Goal: Transaction & Acquisition: Purchase product/service

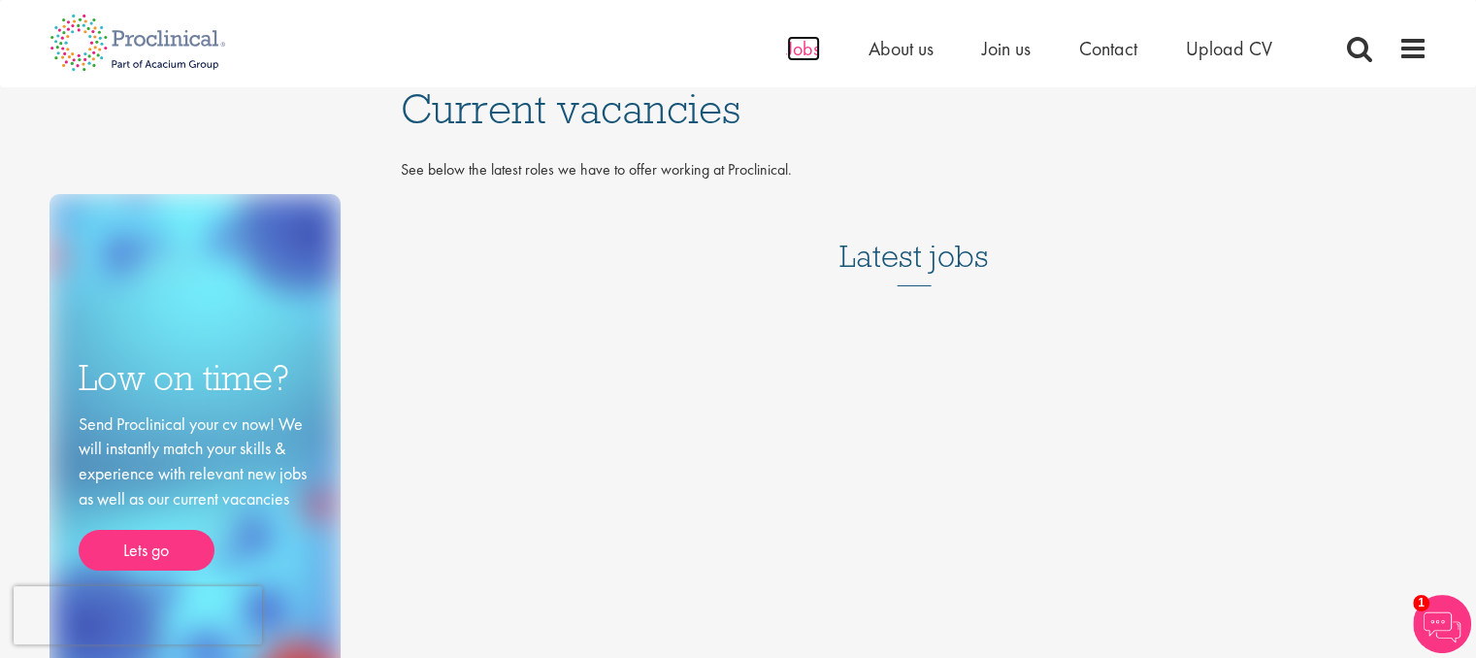
click at [799, 55] on span "Jobs" at bounding box center [803, 48] width 33 height 25
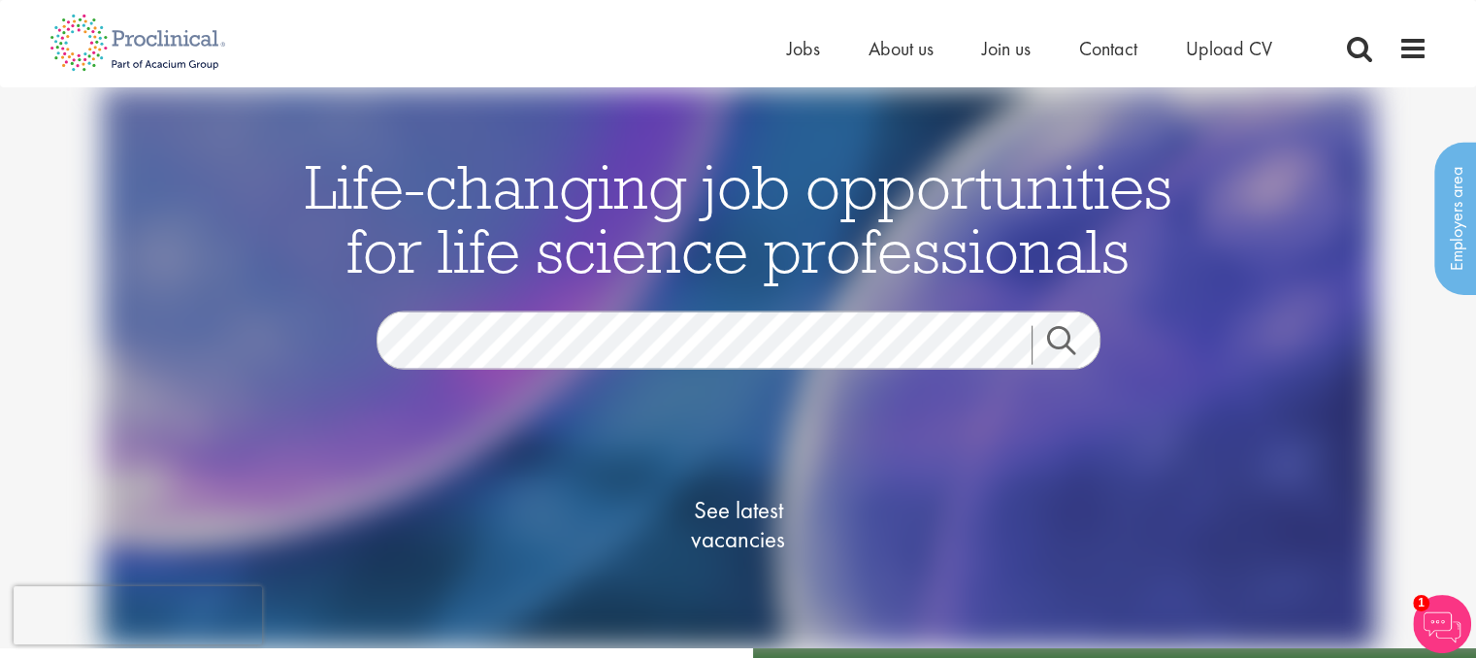
click at [524, 467] on div "See latest vacancies" at bounding box center [739, 527] width 942 height 220
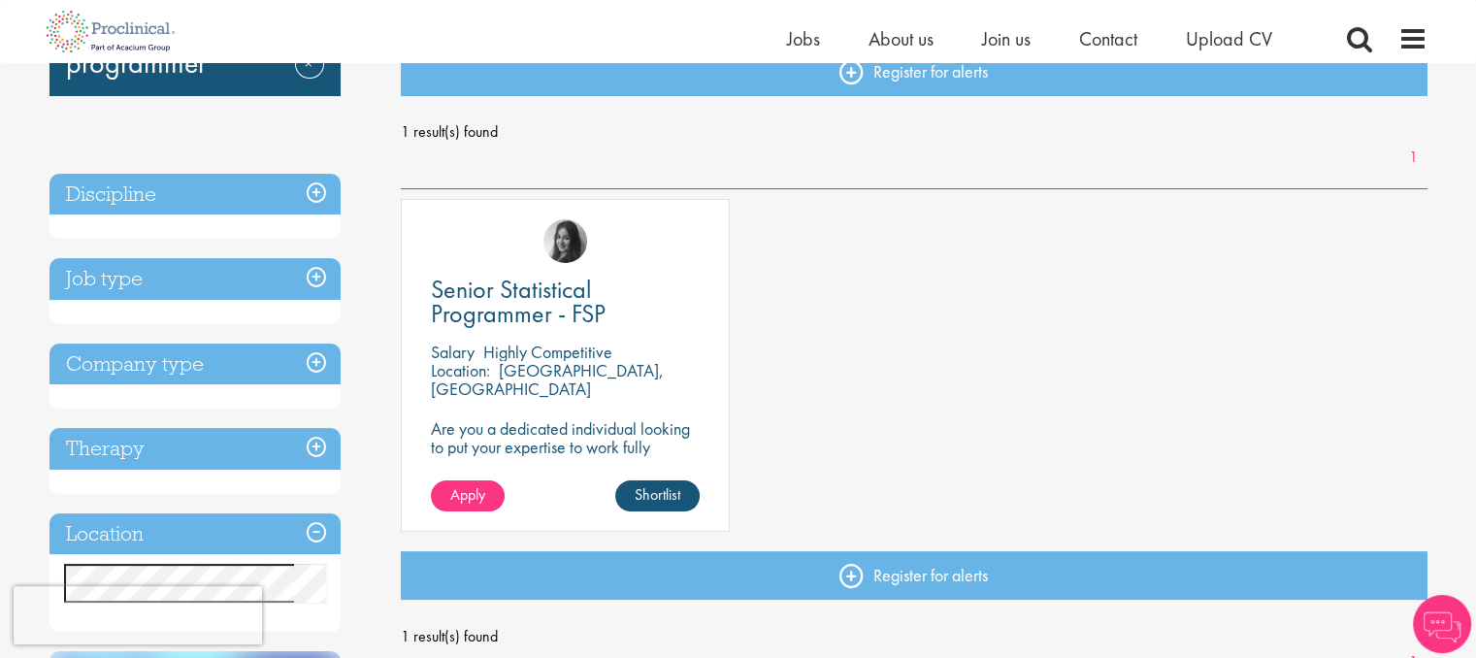
scroll to position [236, 0]
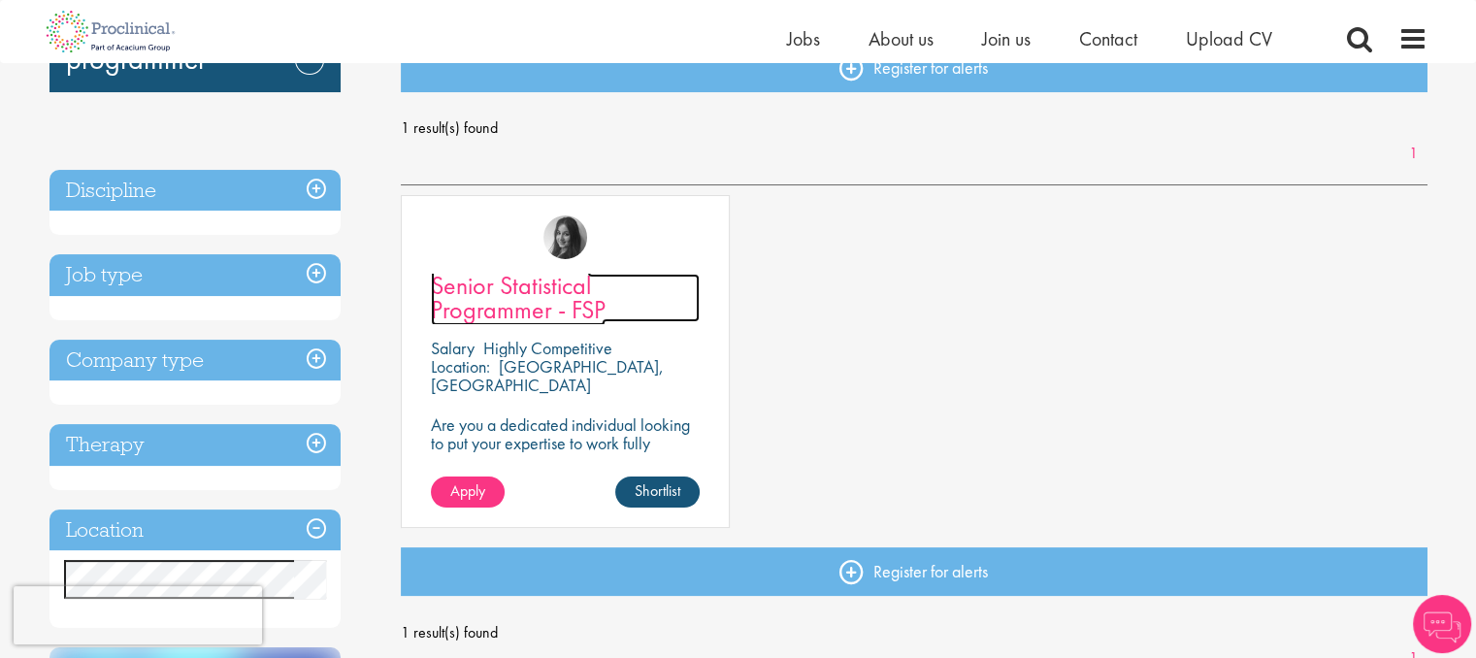
click at [501, 282] on span "Senior Statistical Programmer - FSP" at bounding box center [518, 297] width 175 height 57
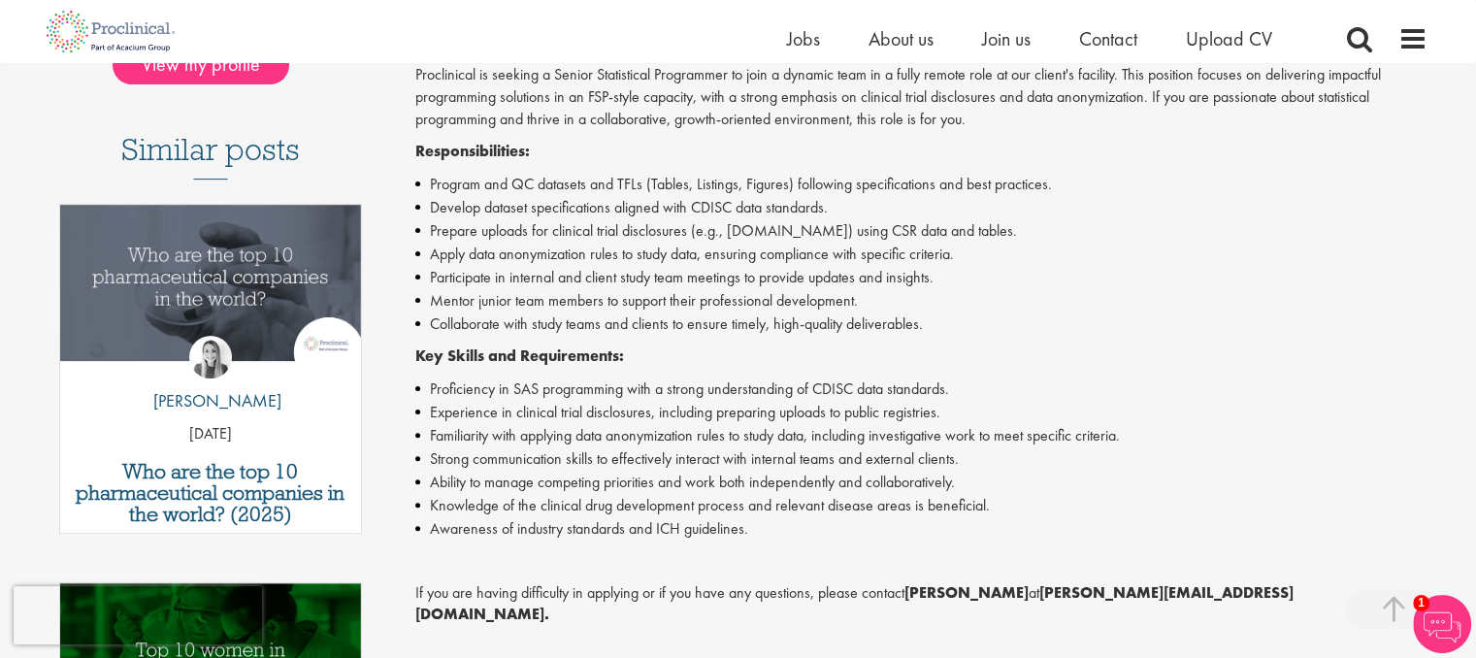
scroll to position [501, 0]
drag, startPoint x: 432, startPoint y: 184, endPoint x: 604, endPoint y: 347, distance: 236.2
drag, startPoint x: 604, startPoint y: 347, endPoint x: 410, endPoint y: 210, distance: 237.5
click at [410, 210] on div "Senior Statistical Programmer - FSP Salary: Highly Competitive Job type: Perman…" at bounding box center [914, 413] width 1056 height 1392
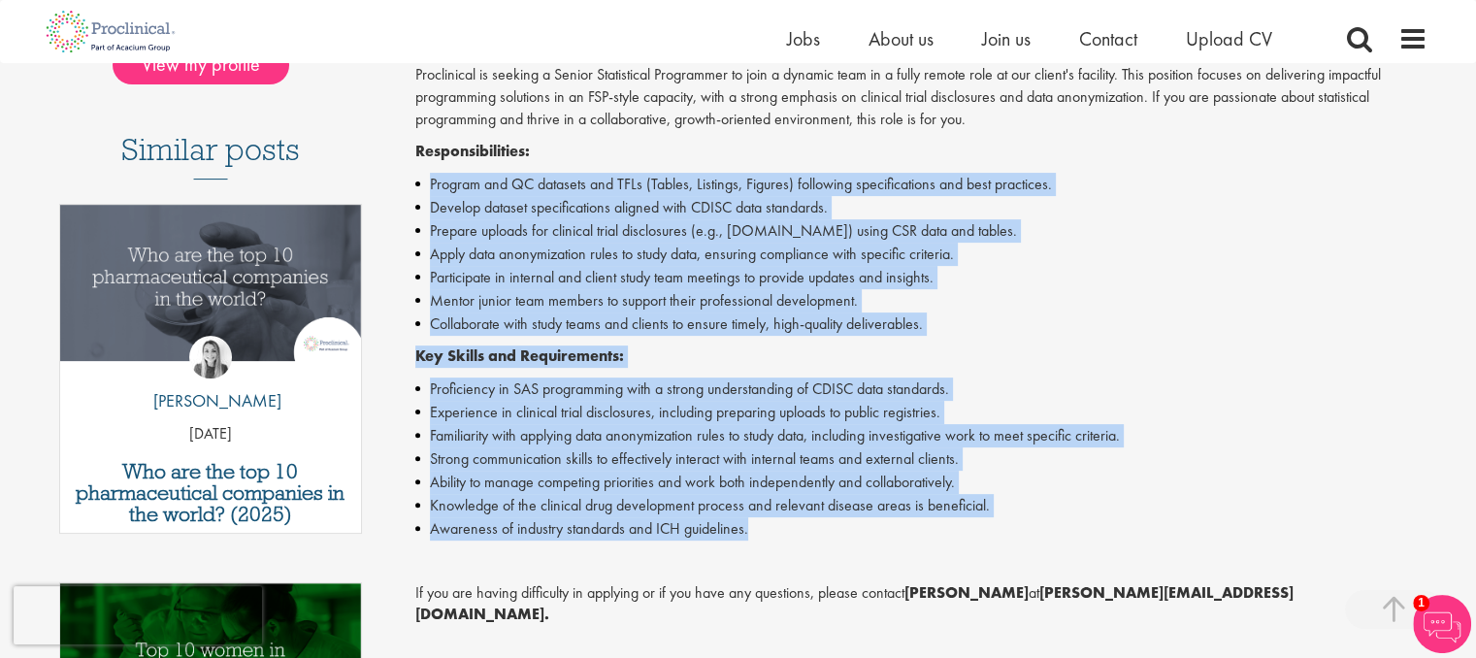
drag, startPoint x: 425, startPoint y: 172, endPoint x: 793, endPoint y: 532, distance: 514.8
click at [793, 532] on div "Proclinical is seeking a Senior Statistical Programmer to join a dynamic team i…" at bounding box center [921, 453] width 1012 height 778
copy div "Program and QC datasets and TFLs (Tables, Listings, Figures) following specific…"
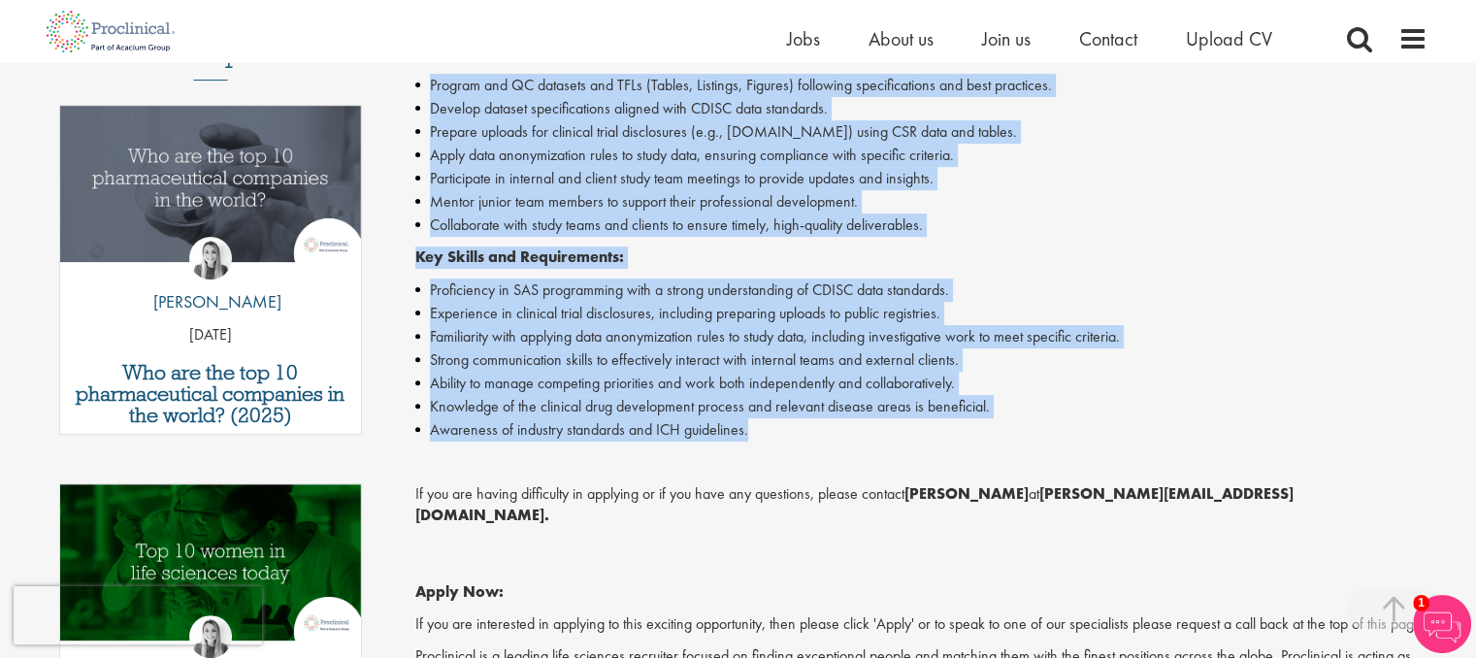
scroll to position [602, 0]
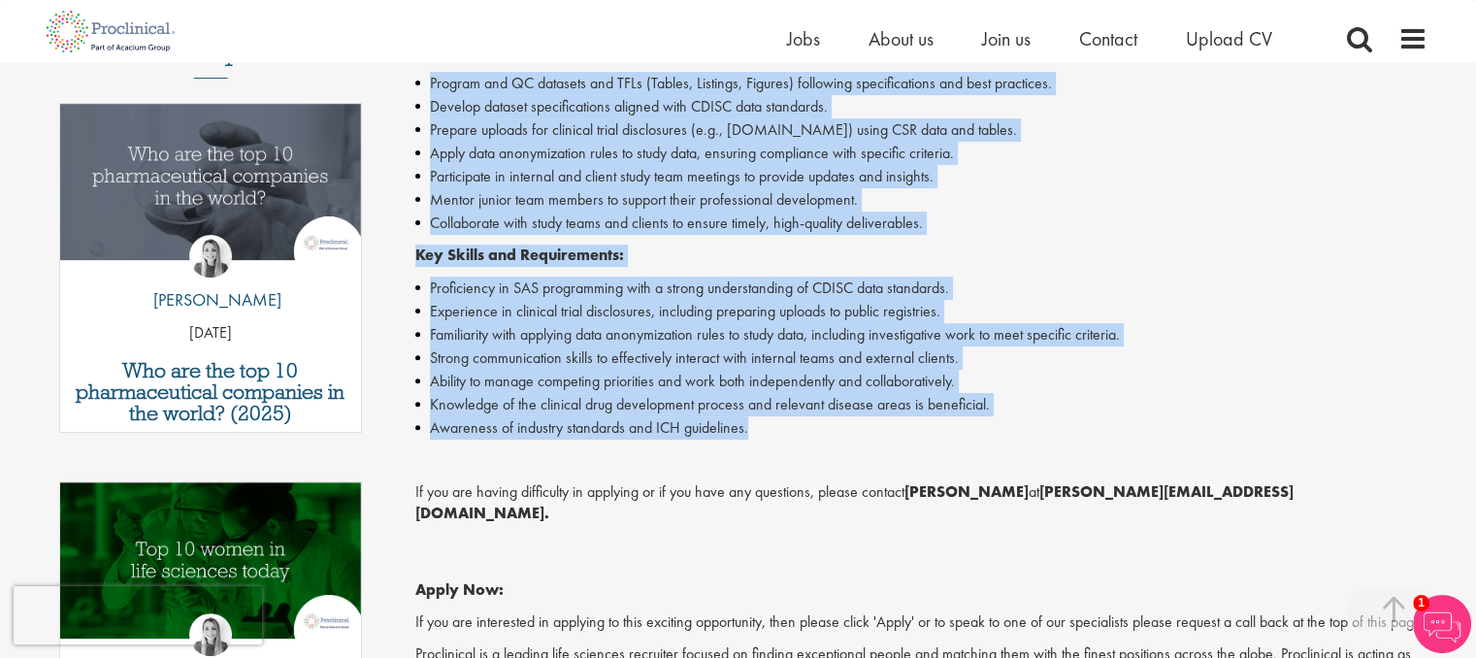
copy div "Program and QC datasets and TFLs (Tables, Listings, Figures) following specific…"
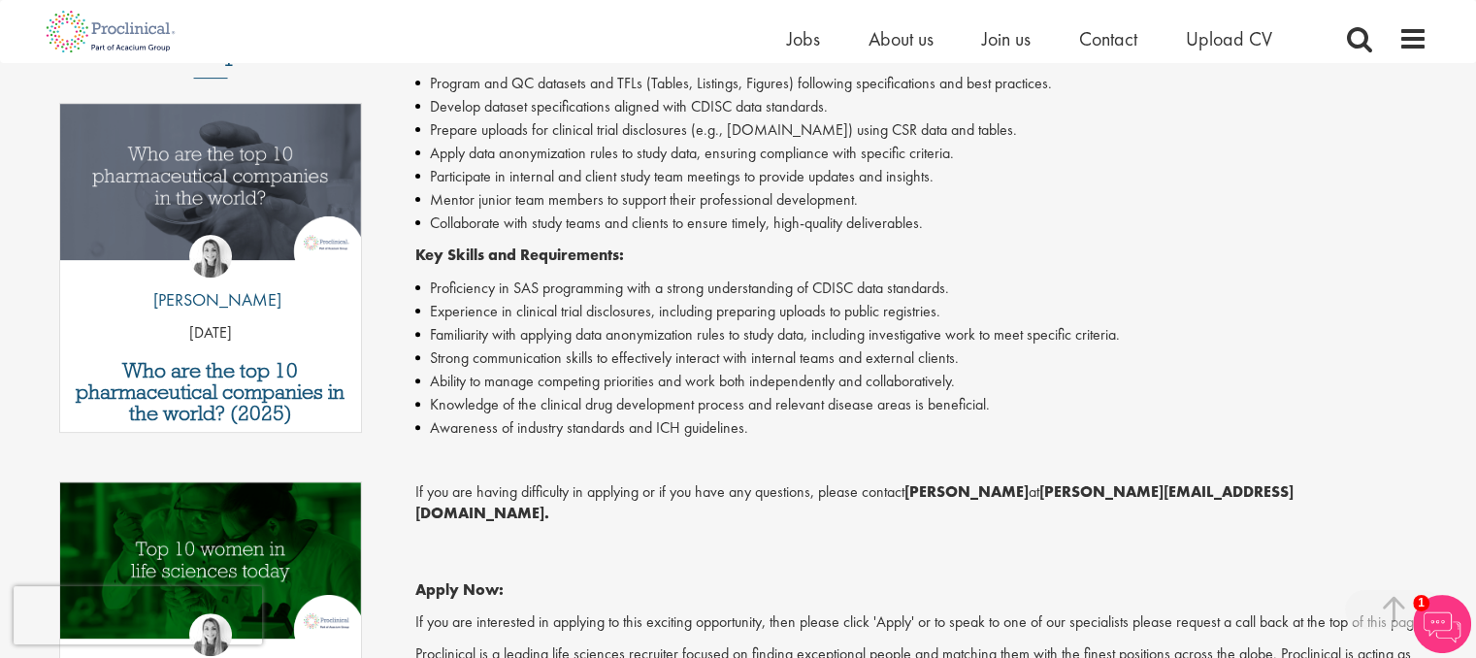
click at [880, 535] on p "Apply Now:" at bounding box center [921, 568] width 1012 height 67
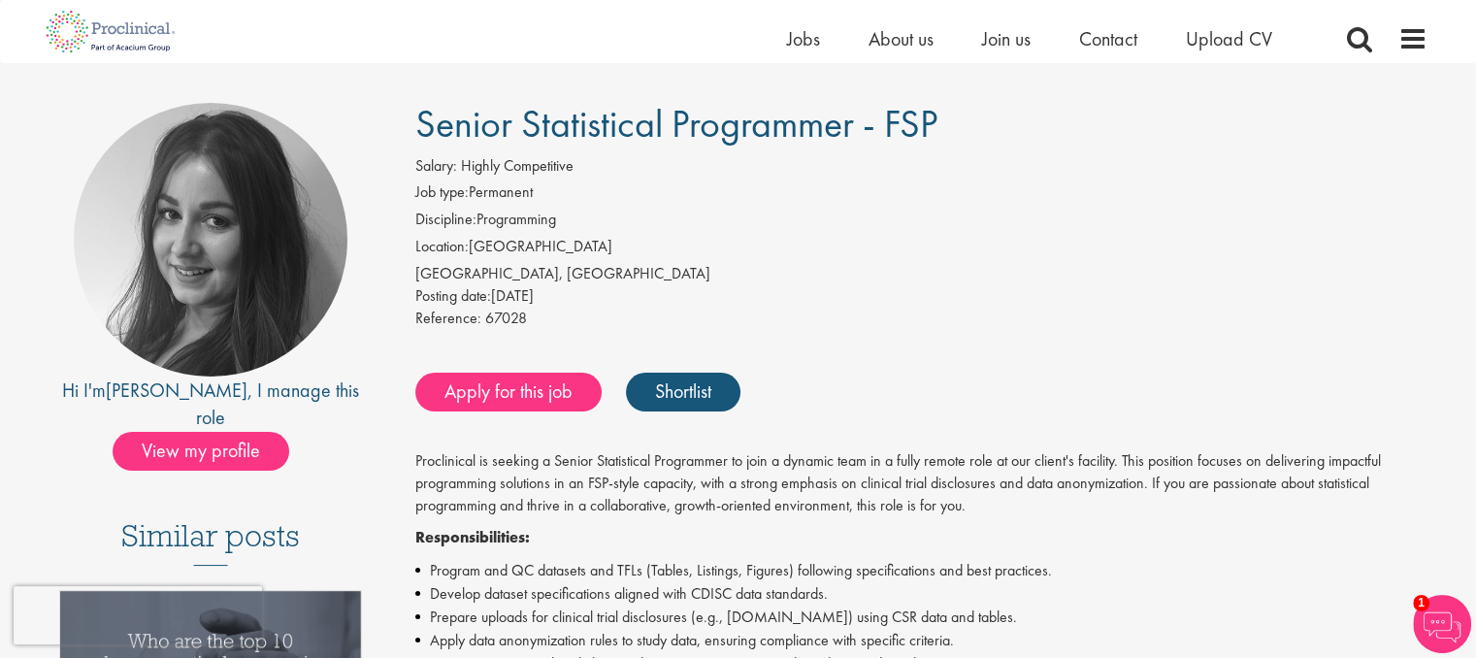
scroll to position [111, 0]
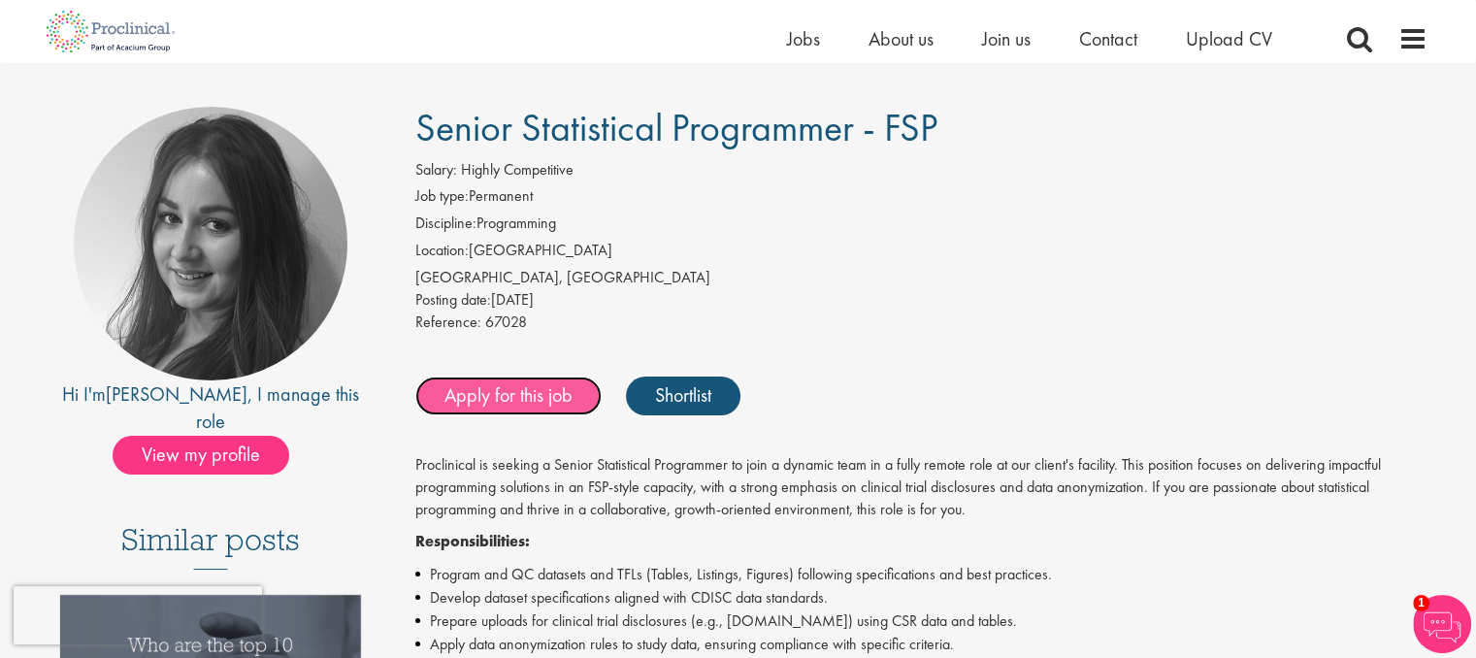
click at [551, 392] on link "Apply for this job" at bounding box center [508, 396] width 186 height 39
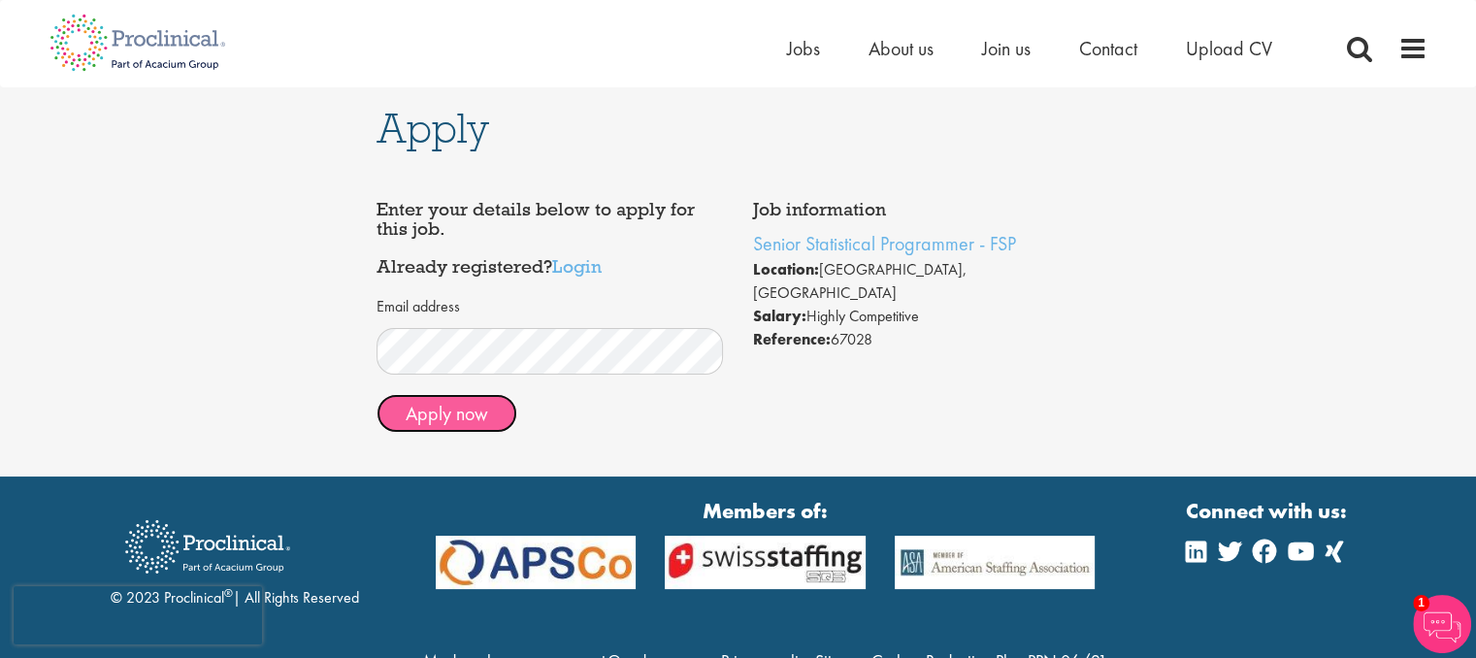
click at [450, 410] on button "Apply now" at bounding box center [447, 413] width 141 height 39
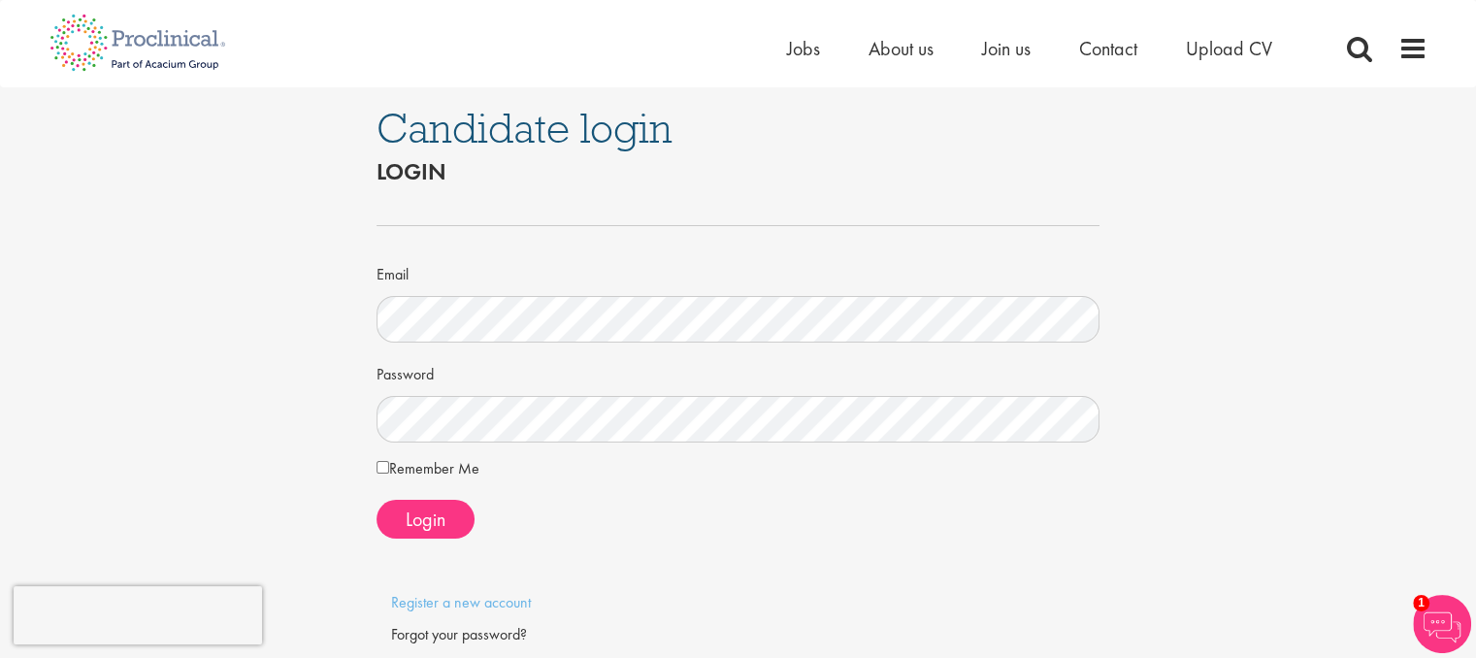
click at [396, 478] on label "Remember Me" at bounding box center [428, 468] width 103 height 23
click at [431, 521] on span "Login" at bounding box center [426, 519] width 40 height 25
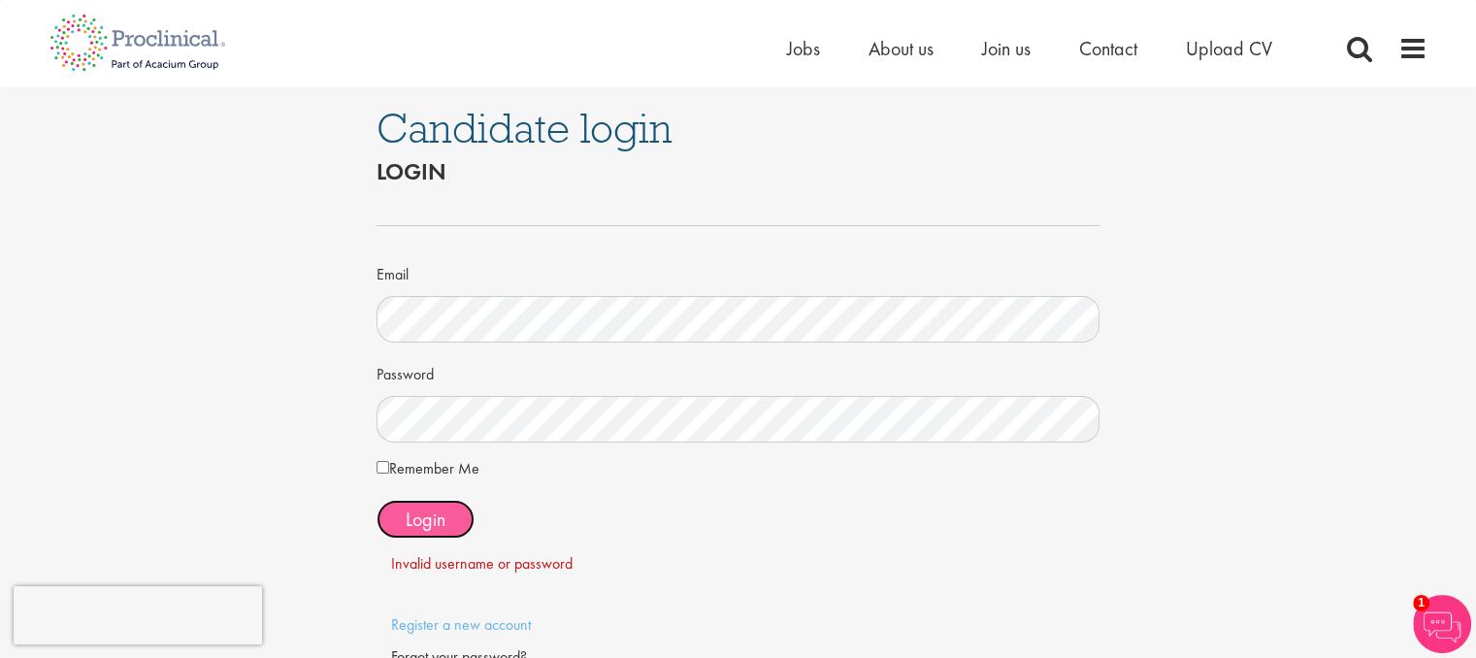
click at [423, 510] on span "Login" at bounding box center [426, 519] width 40 height 25
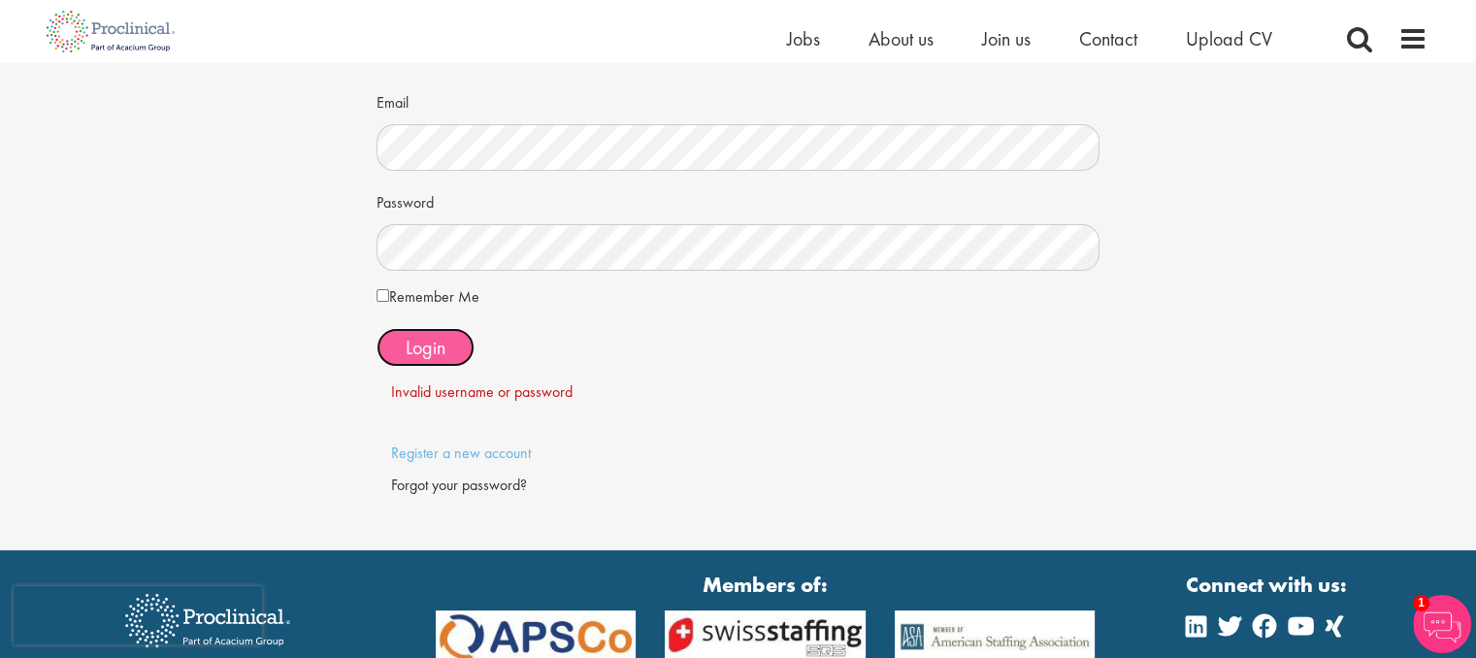
scroll to position [148, 0]
click at [477, 449] on link "Register a new account" at bounding box center [461, 453] width 140 height 20
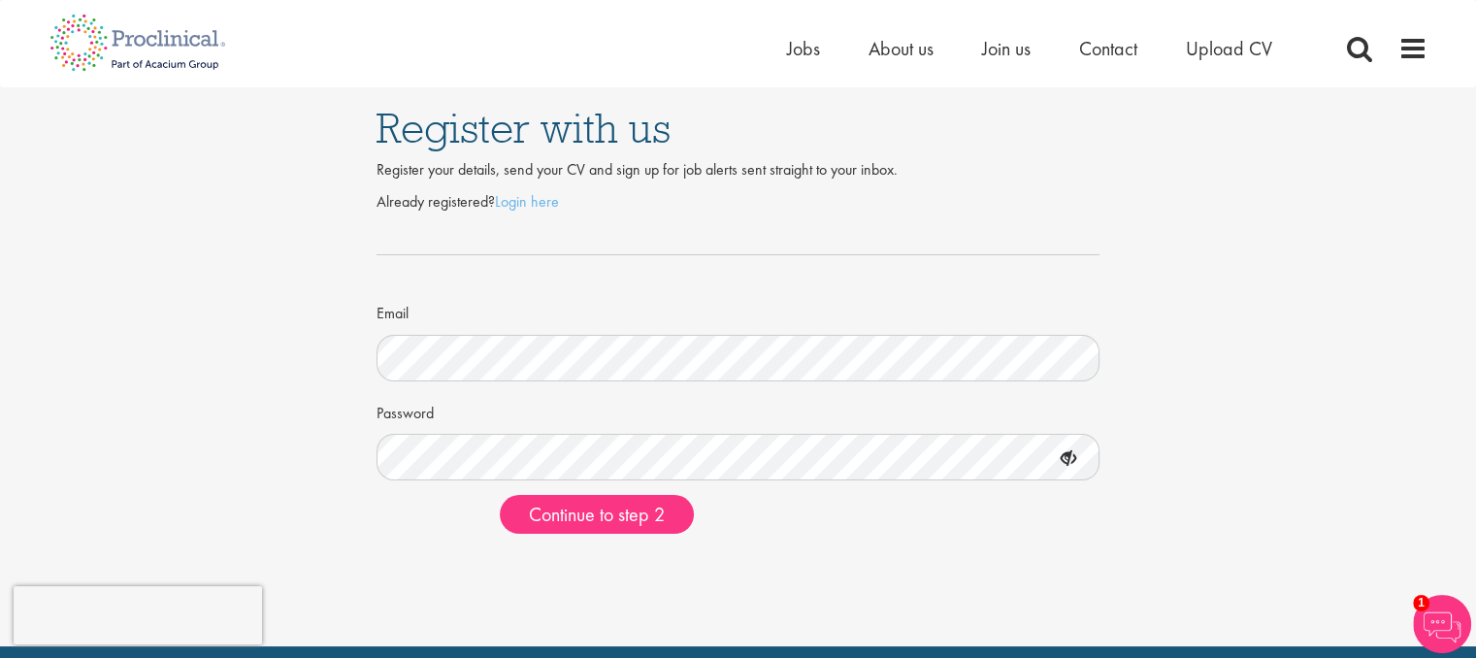
click at [1068, 471] on icon at bounding box center [1068, 459] width 33 height 33
click at [1074, 463] on icon at bounding box center [1068, 459] width 33 height 33
click at [1068, 463] on icon at bounding box center [1068, 459] width 33 height 33
click at [640, 525] on span "Continue to step 2" at bounding box center [597, 514] width 136 height 25
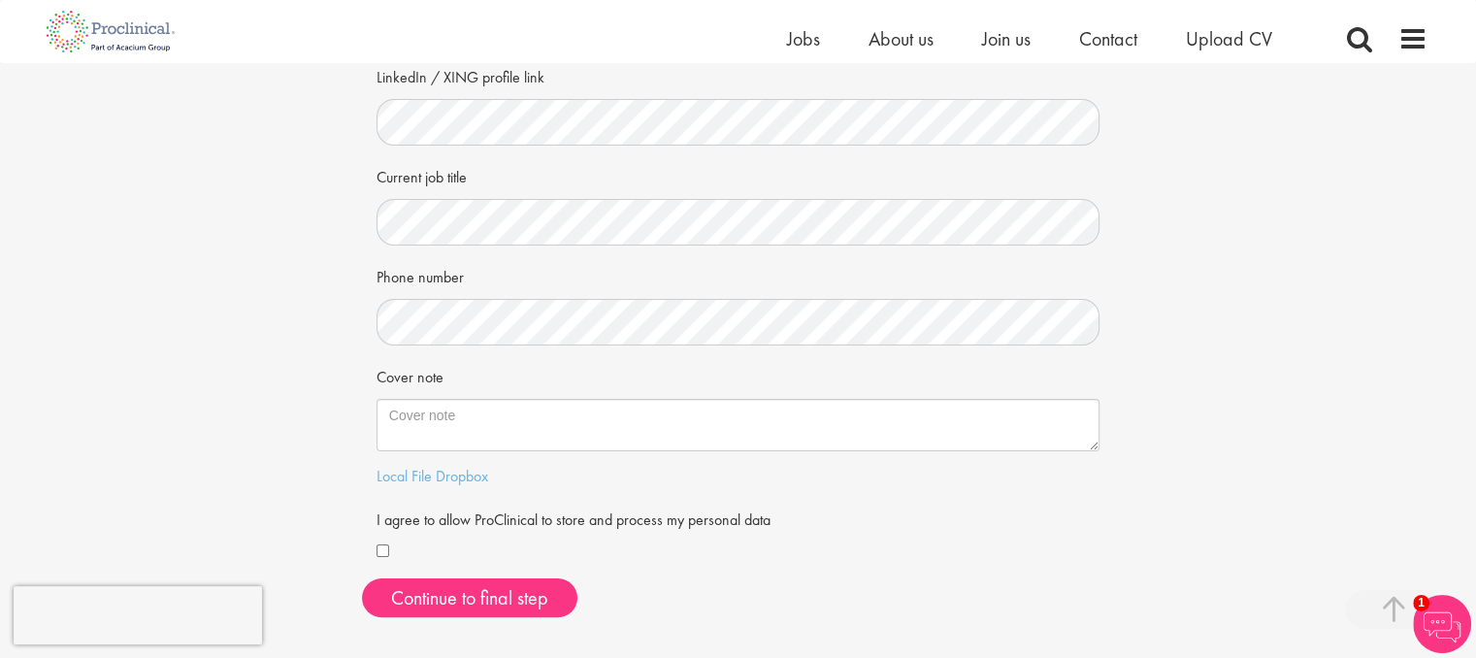
scroll to position [317, 0]
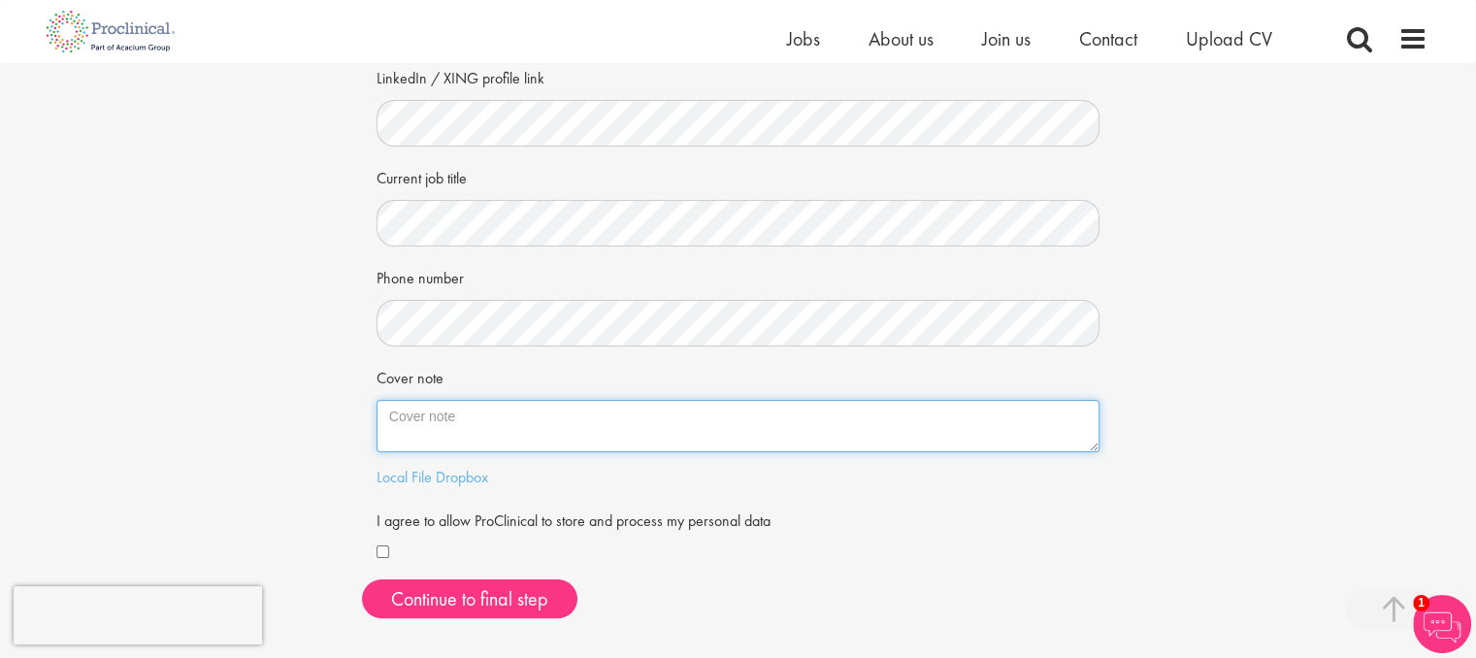
click at [468, 409] on textarea "Cover note" at bounding box center [739, 426] width 724 height 52
paste textarea "Dear Recruiter, I am writing to express my interest in the Statistical Programm…"
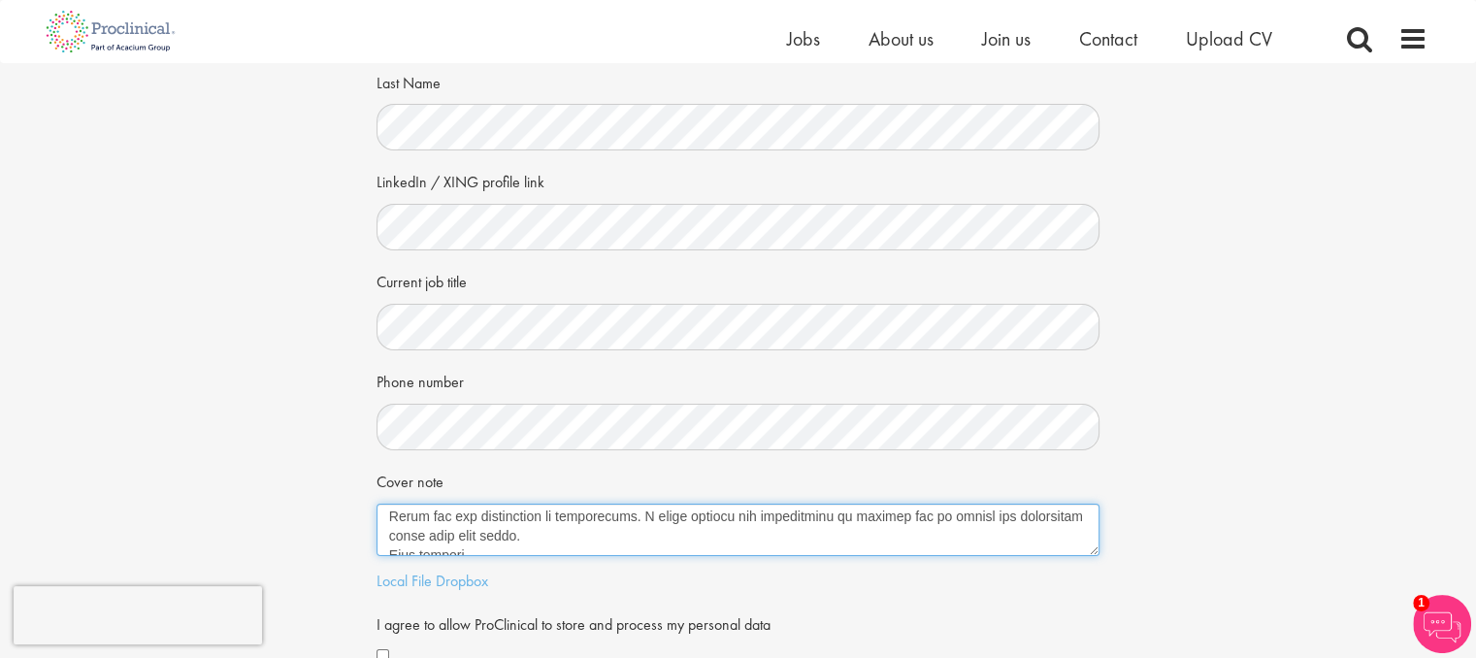
scroll to position [427, 0]
click at [610, 547] on textarea "Cover note" at bounding box center [739, 530] width 724 height 52
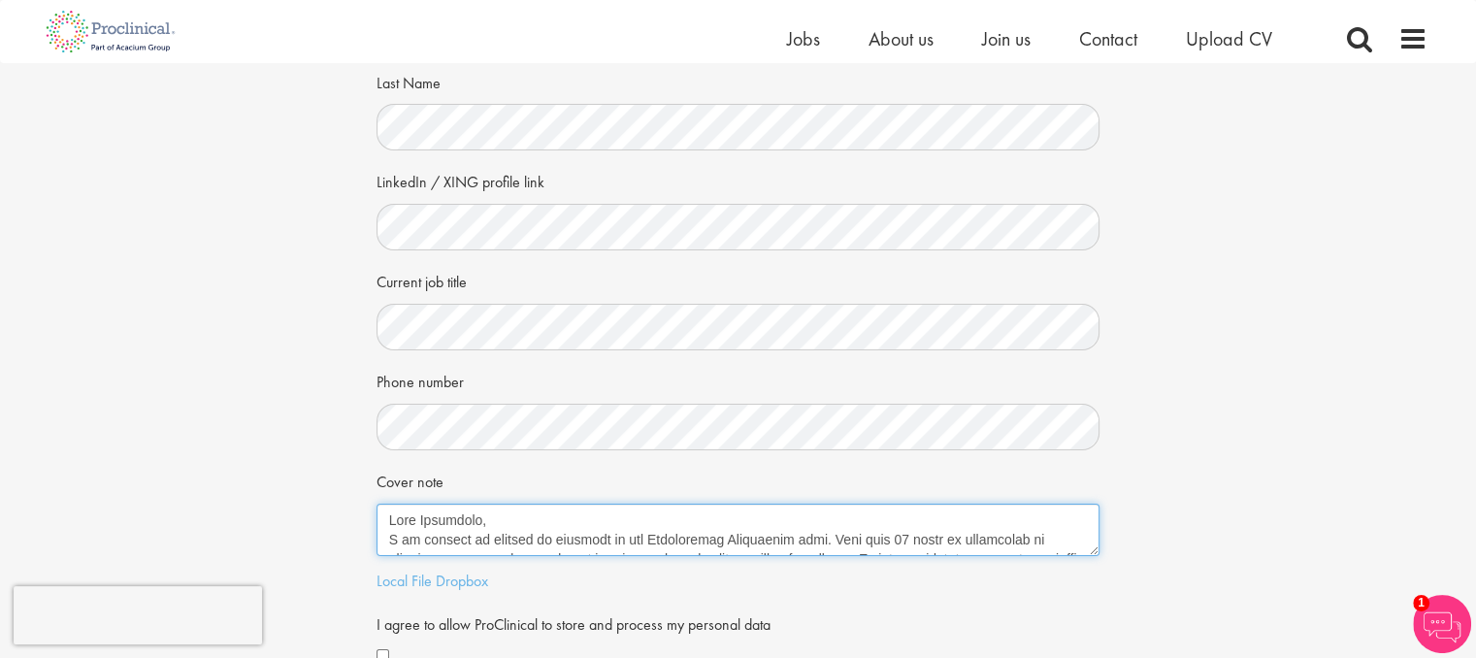
click at [524, 521] on textarea "Cover note" at bounding box center [739, 530] width 724 height 52
type textarea "Dear Recruiter, I am writing to express my interest in the Statistical Programm…"
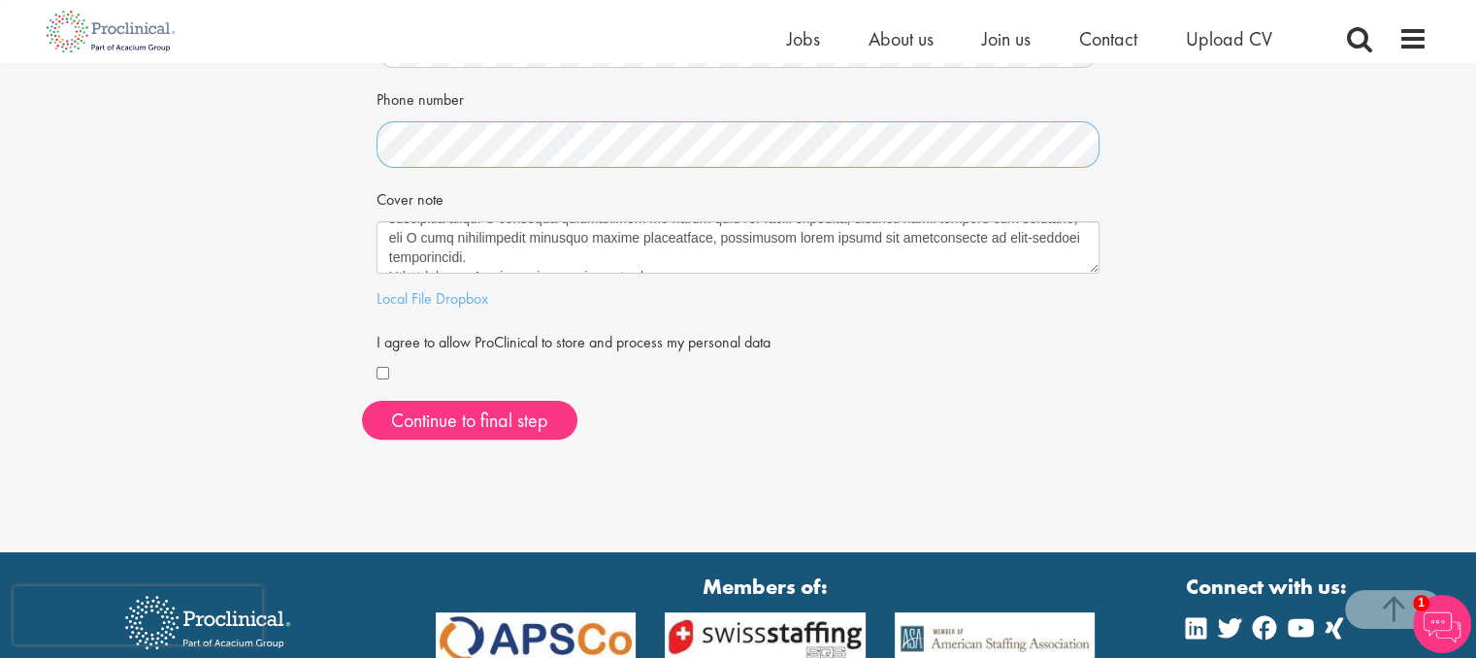
scroll to position [499, 0]
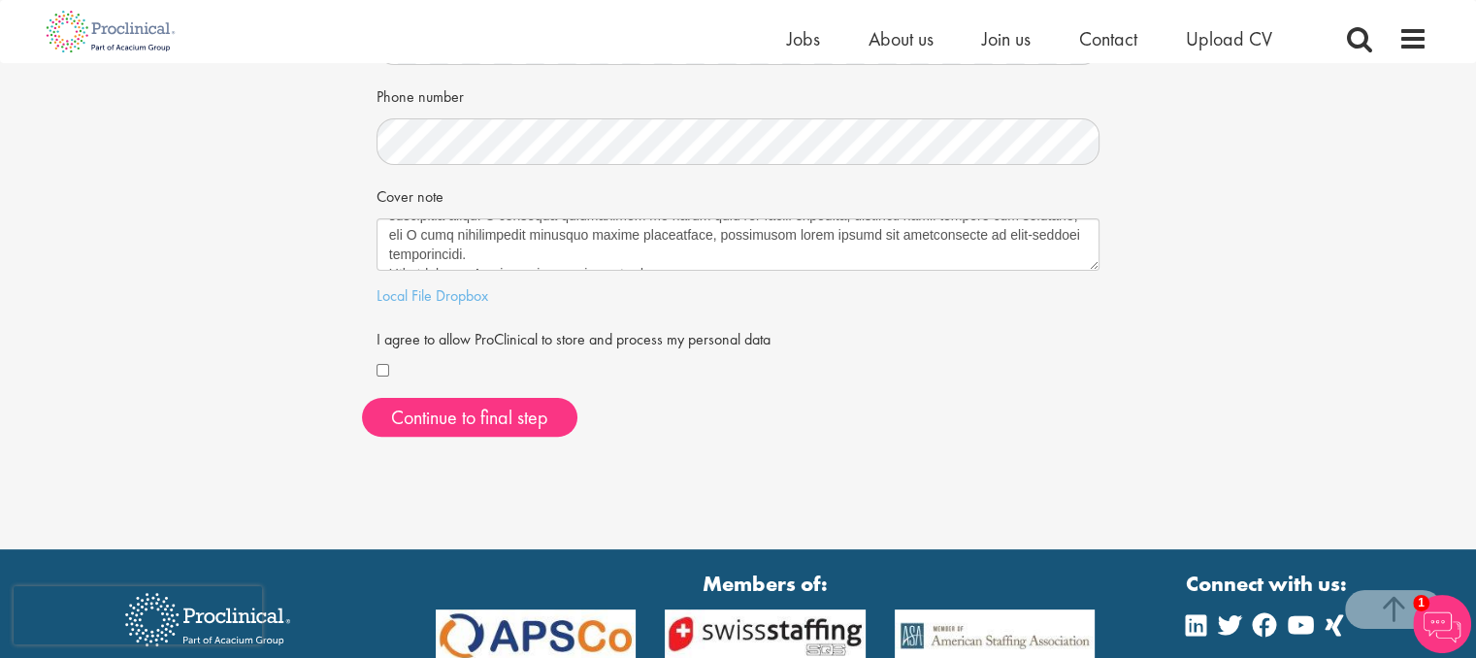
click at [389, 364] on div at bounding box center [739, 371] width 724 height 23
click at [490, 408] on button "Continue to final step" at bounding box center [469, 417] width 215 height 39
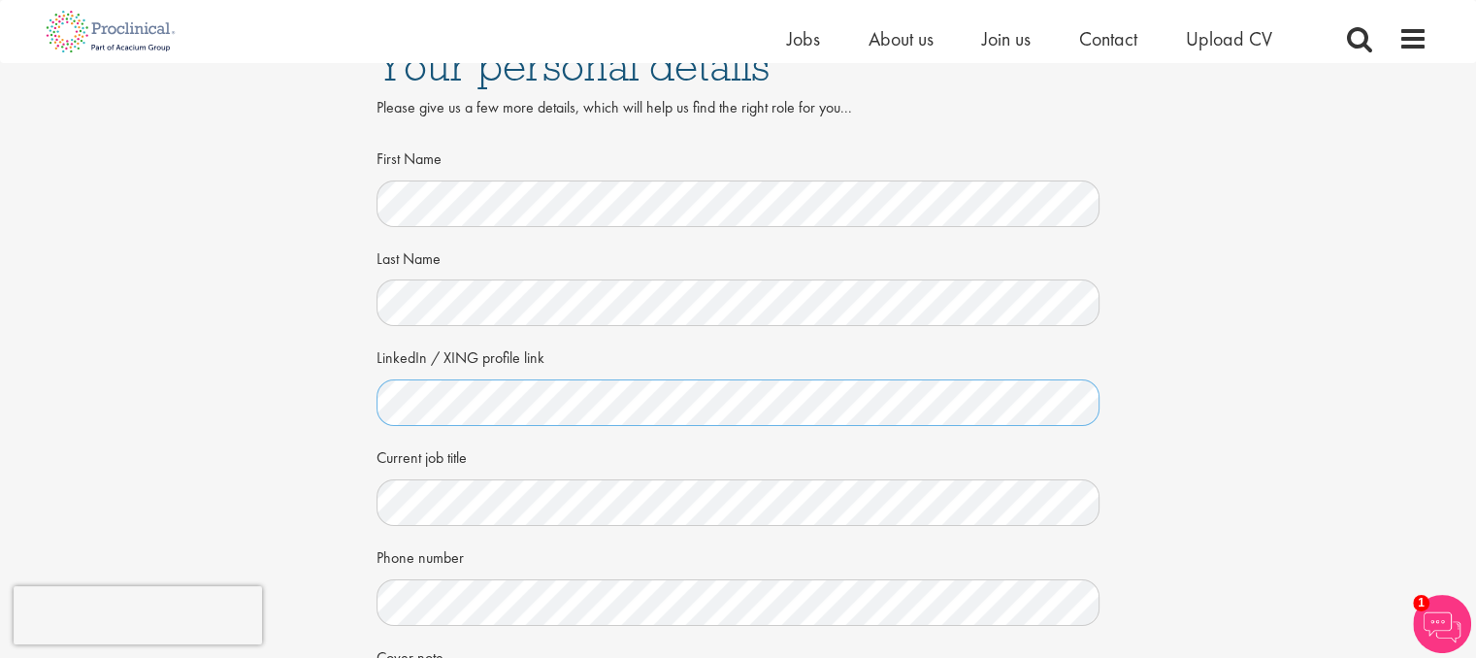
scroll to position [50, 0]
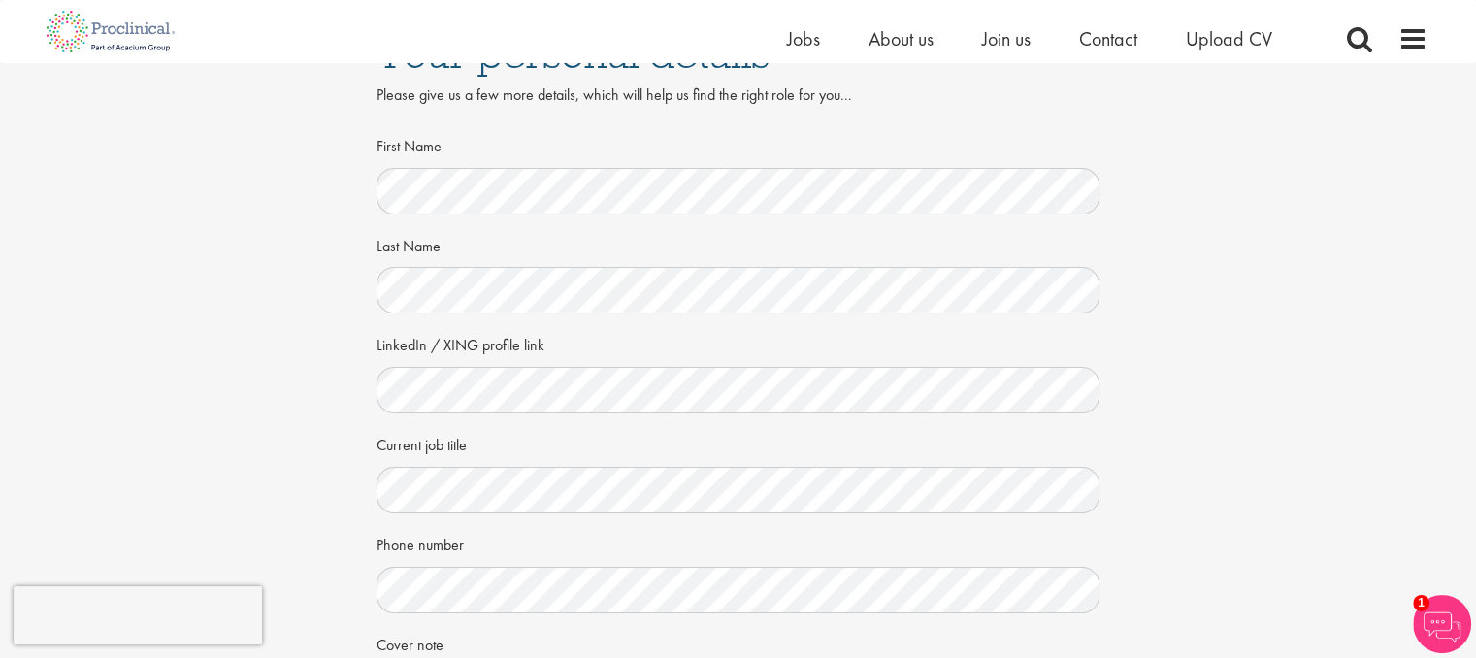
click at [539, 366] on div "LinkedIn / XING profile link" at bounding box center [739, 370] width 724 height 85
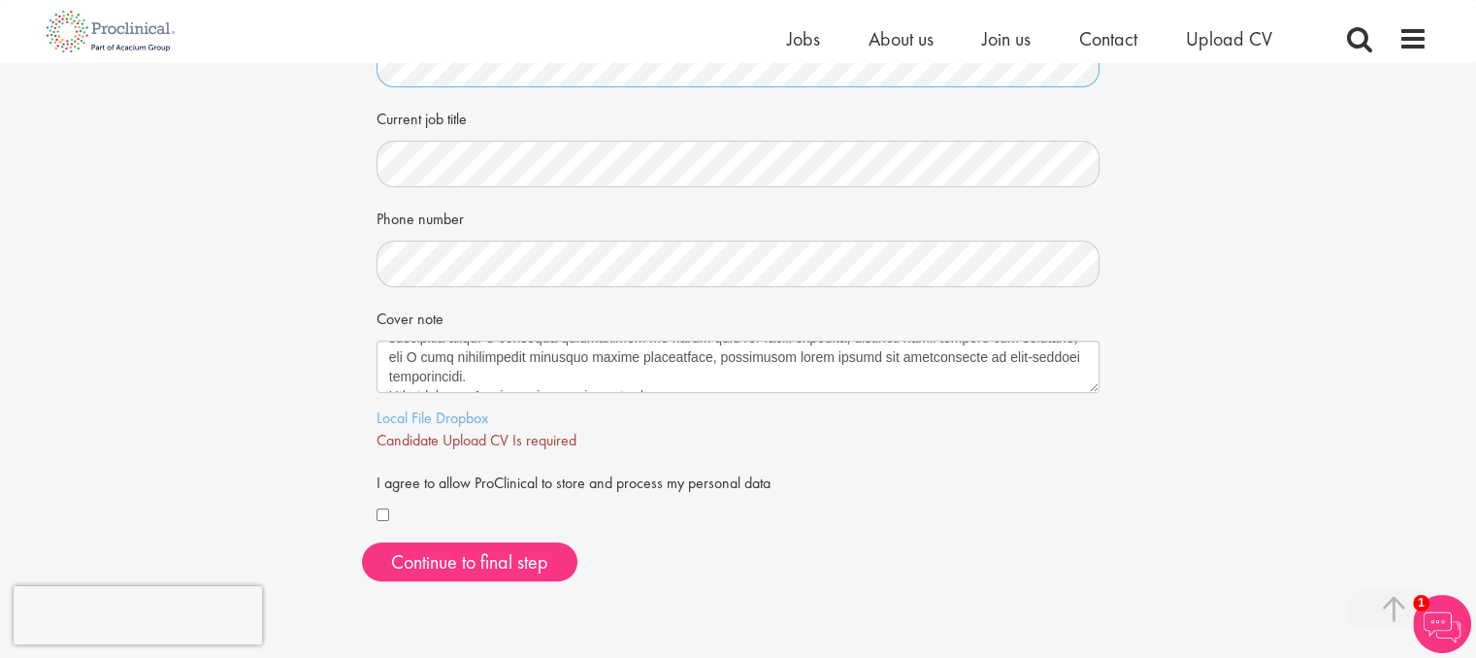
scroll to position [381, 0]
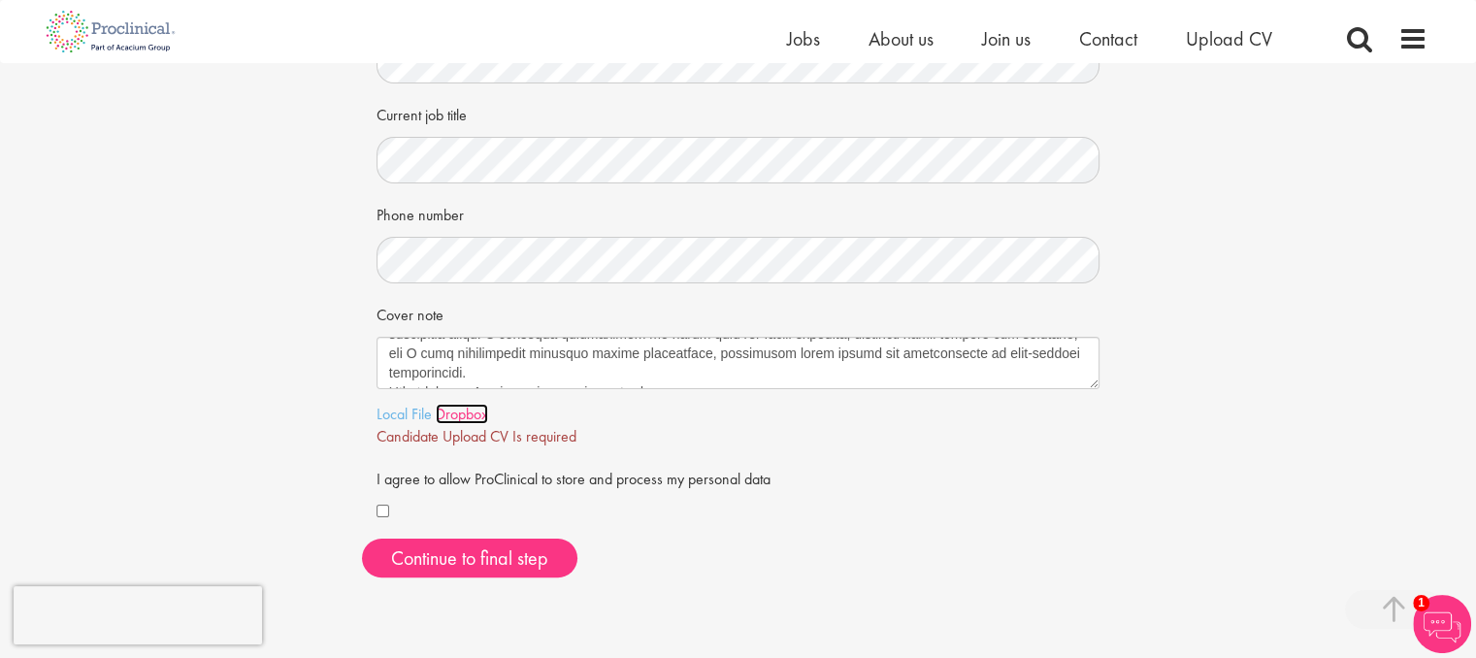
click at [440, 414] on link "Dropbox" at bounding box center [462, 414] width 52 height 20
click at [408, 415] on link "Local File" at bounding box center [404, 414] width 55 height 20
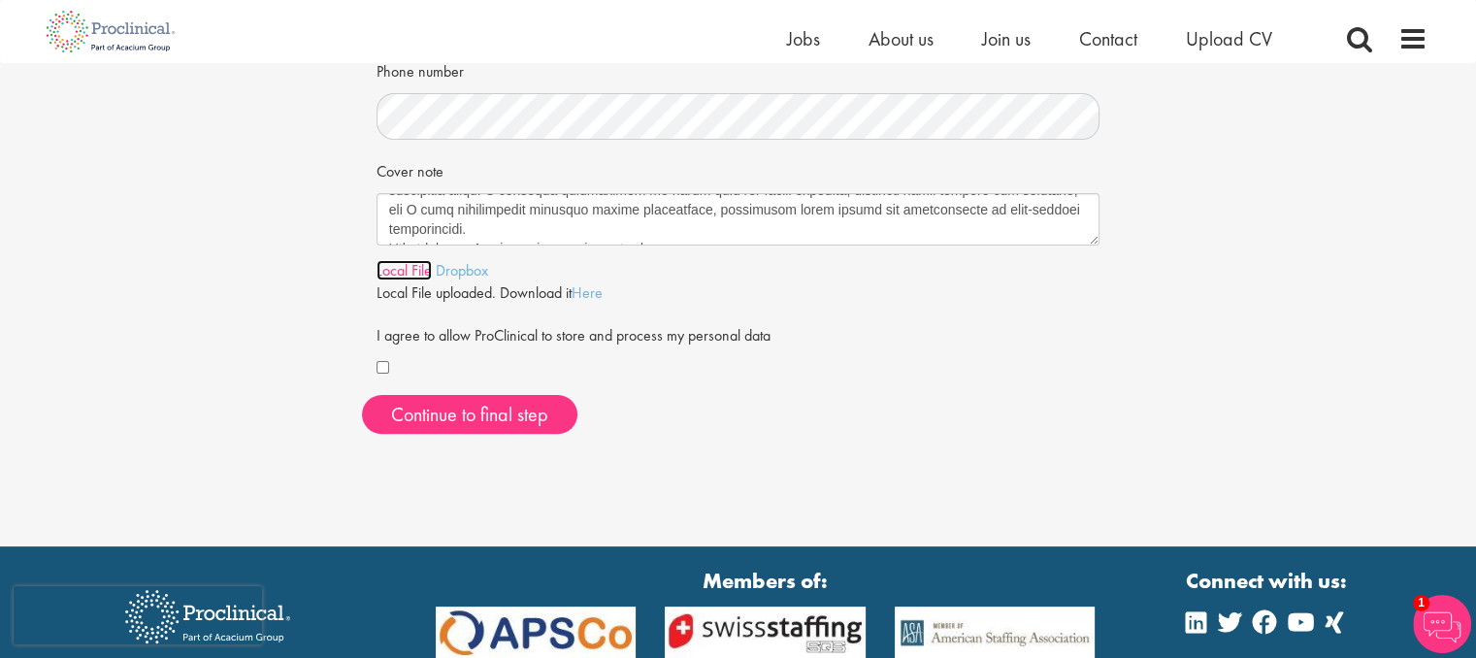
scroll to position [695, 0]
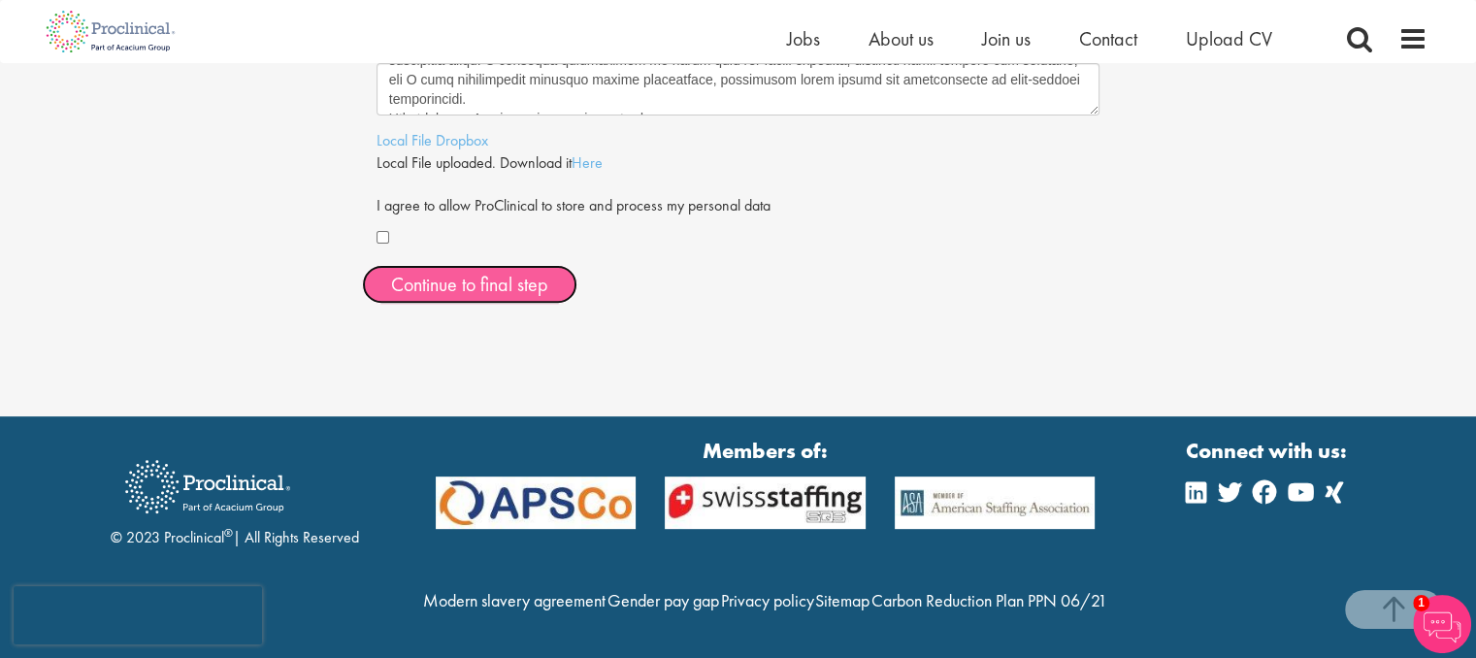
click at [487, 272] on span "Continue to final step" at bounding box center [469, 284] width 157 height 25
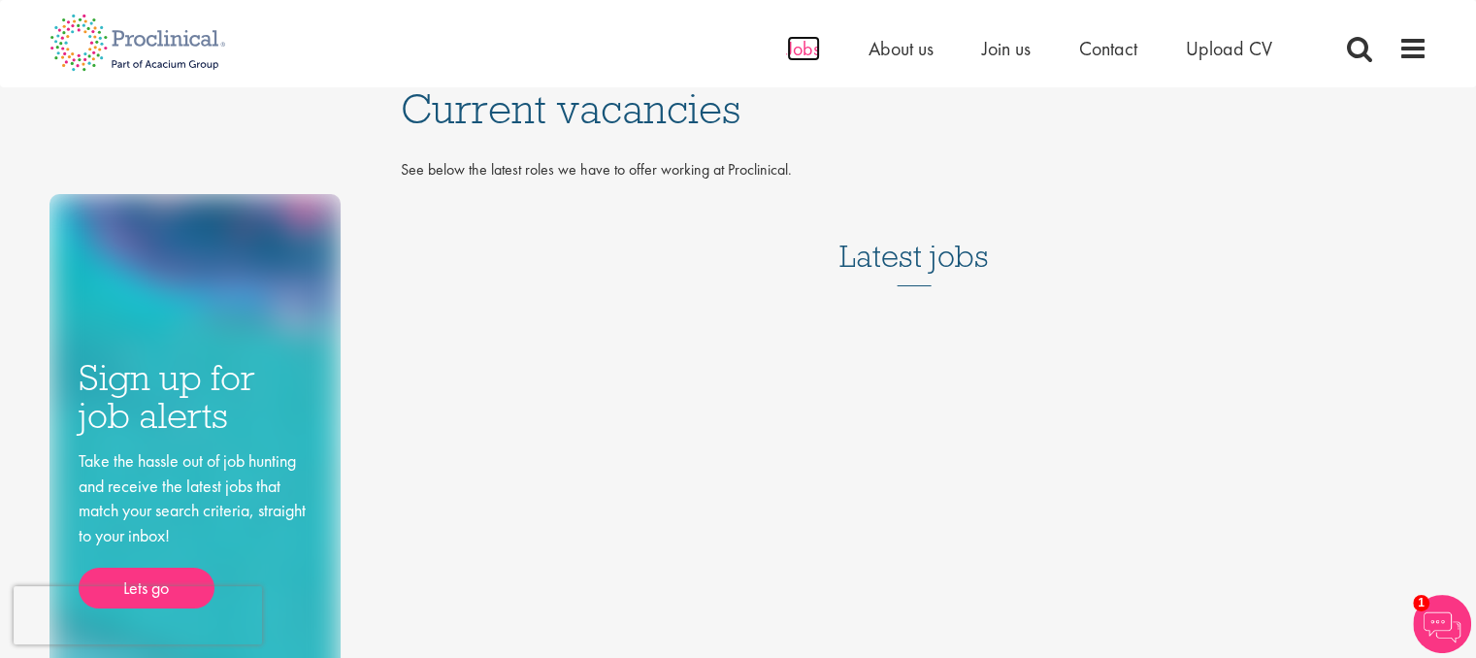
click at [798, 45] on span "Jobs" at bounding box center [803, 48] width 33 height 25
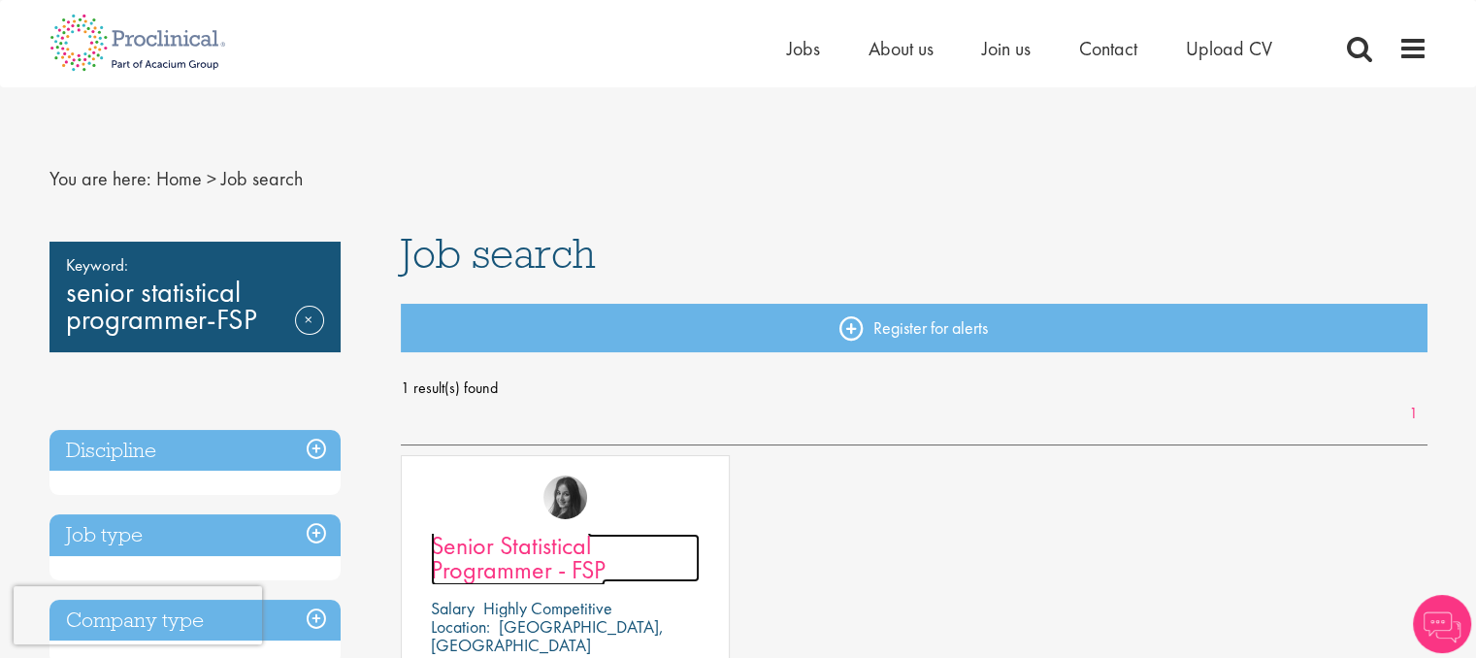
click at [536, 545] on span "Senior Statistical Programmer - FSP" at bounding box center [518, 557] width 175 height 57
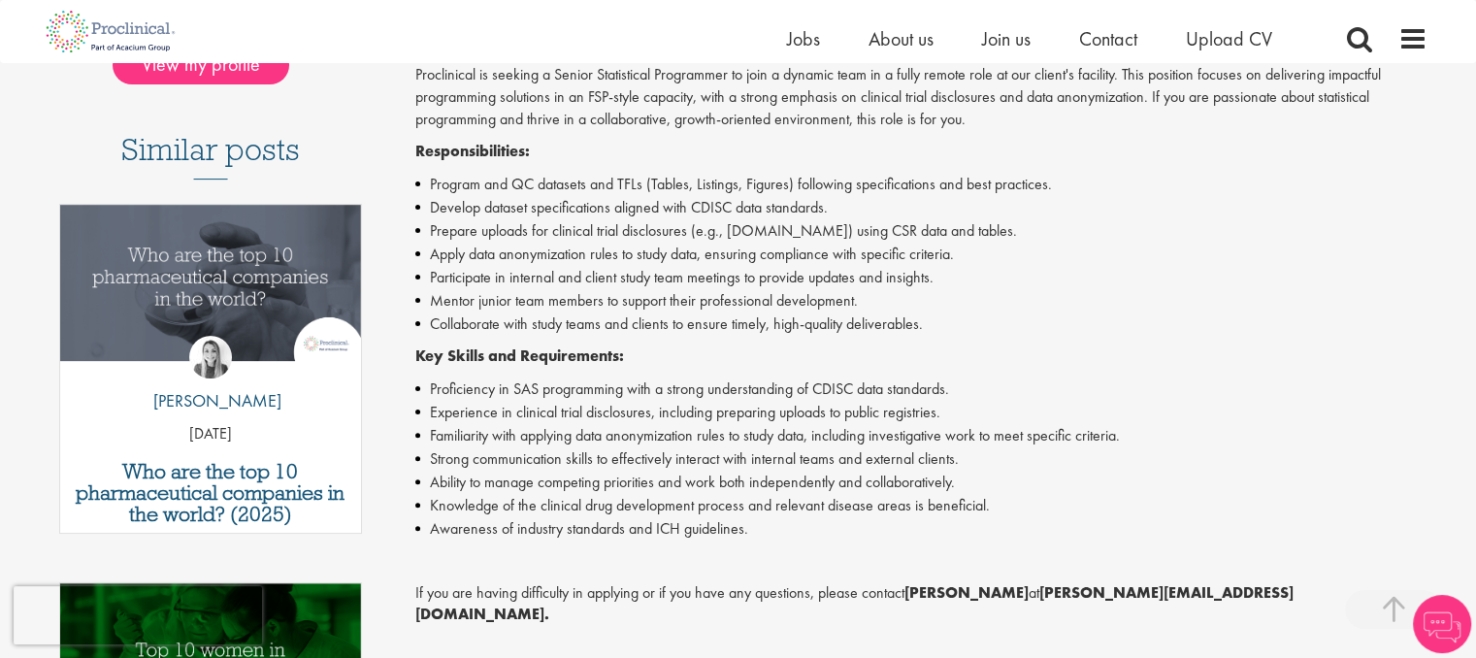
scroll to position [500, 0]
drag, startPoint x: 753, startPoint y: 527, endPoint x: 570, endPoint y: 366, distance: 244.2
drag, startPoint x: 570, startPoint y: 366, endPoint x: 758, endPoint y: 549, distance: 262.9
click at [758, 549] on div "Proclinical is seeking a Senior Statistical Programmer to join a dynamic team i…" at bounding box center [921, 454] width 1012 height 778
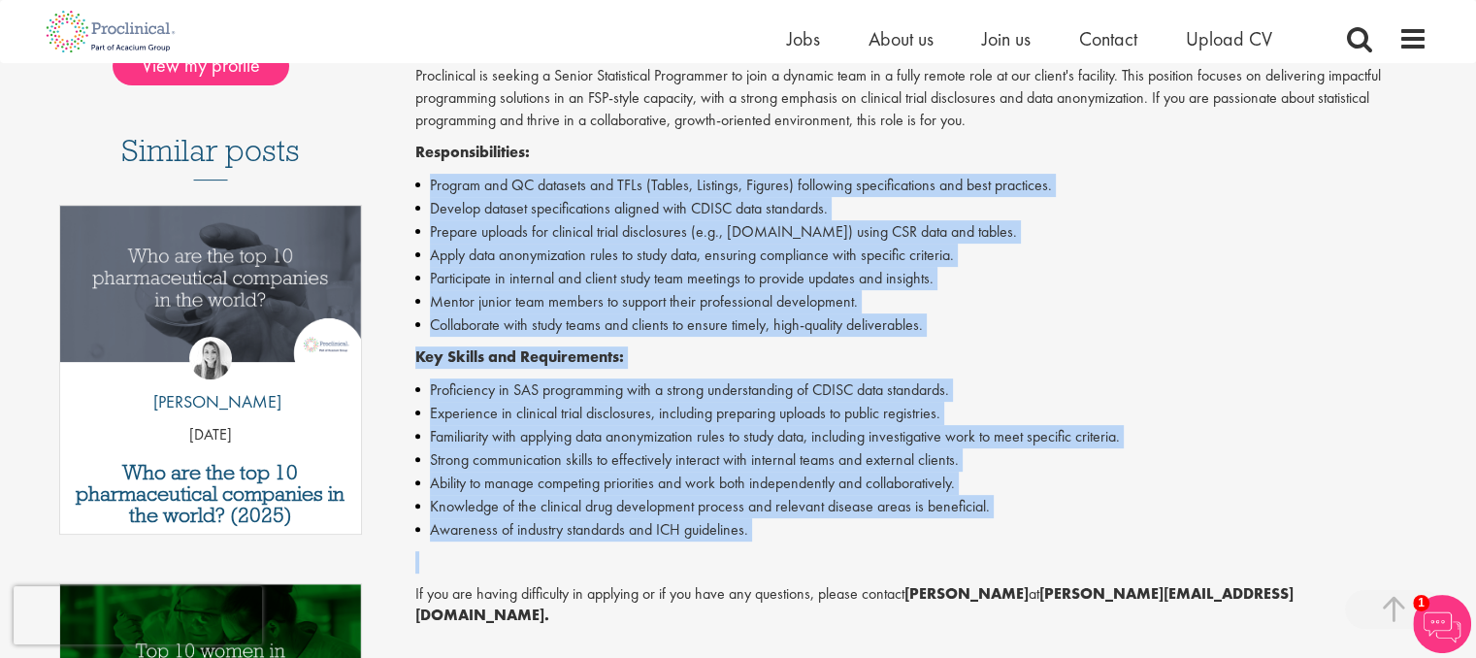
drag, startPoint x: 758, startPoint y: 549, endPoint x: 413, endPoint y: 190, distance: 498.4
click at [413, 190] on div "Senior Statistical Programmer - FSP Salary: Highly Competitive Job type: Perman…" at bounding box center [914, 414] width 1056 height 1392
copy div "Program and QC datasets and TFLs (Tables, Listings, Figures) following specific…"
click at [1056, 317] on li "Collaborate with study teams and clients to ensure timely, high-quality deliver…" at bounding box center [921, 325] width 1012 height 23
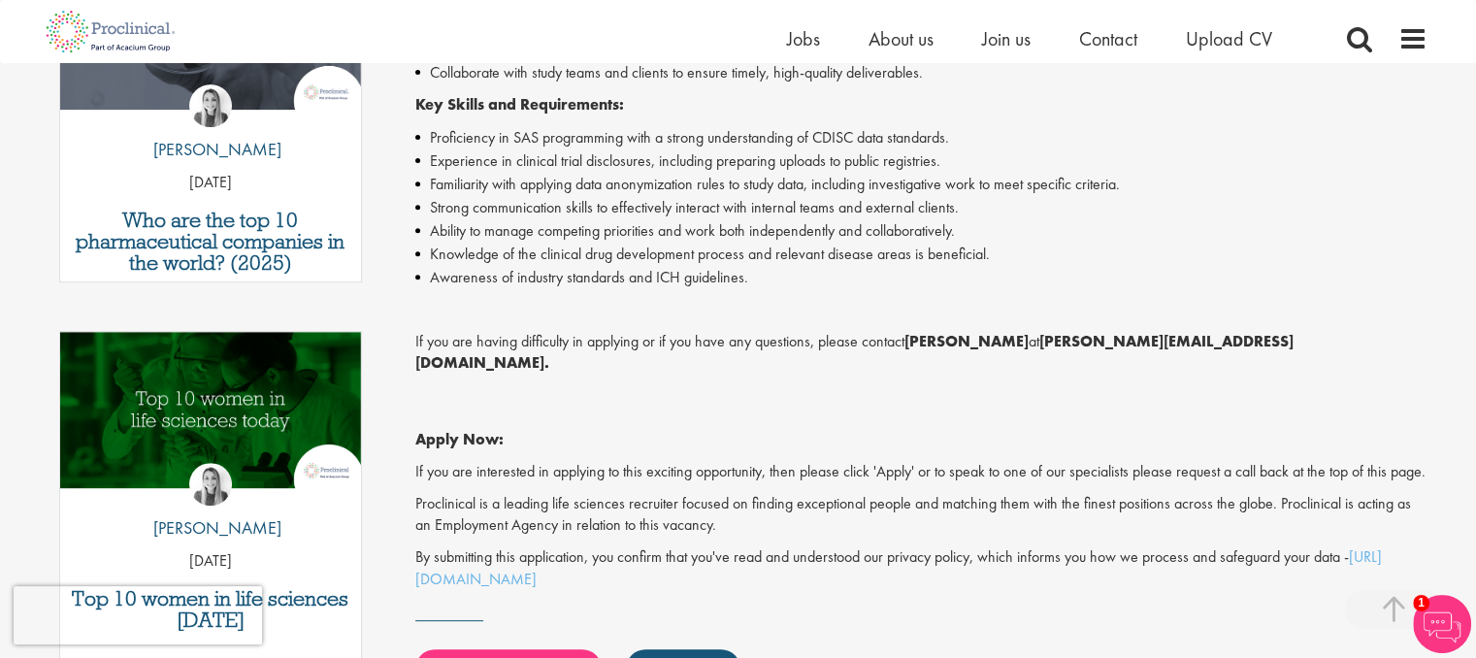
scroll to position [751, 0]
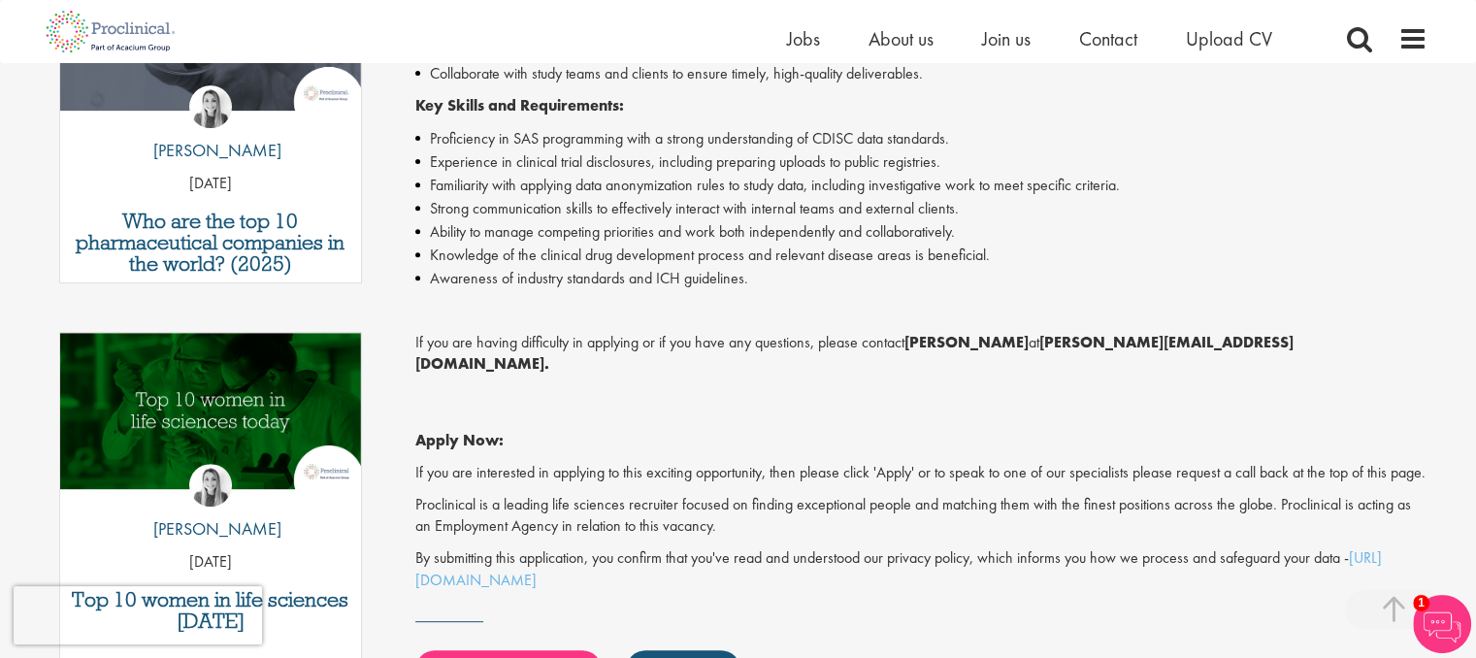
drag, startPoint x: 1265, startPoint y: 345, endPoint x: 1143, endPoint y: 349, distance: 122.4
drag, startPoint x: 1143, startPoint y: 349, endPoint x: 1090, endPoint y: 274, distance: 92.1
click at [1090, 274] on li "Awareness of industry standards and ICH guidelines." at bounding box center [921, 278] width 1012 height 23
drag, startPoint x: 1257, startPoint y: 348, endPoint x: 1044, endPoint y: 343, distance: 212.6
click at [1044, 343] on p "If you are having difficulty in applying or if you have any questions, please c…" at bounding box center [921, 354] width 1012 height 45
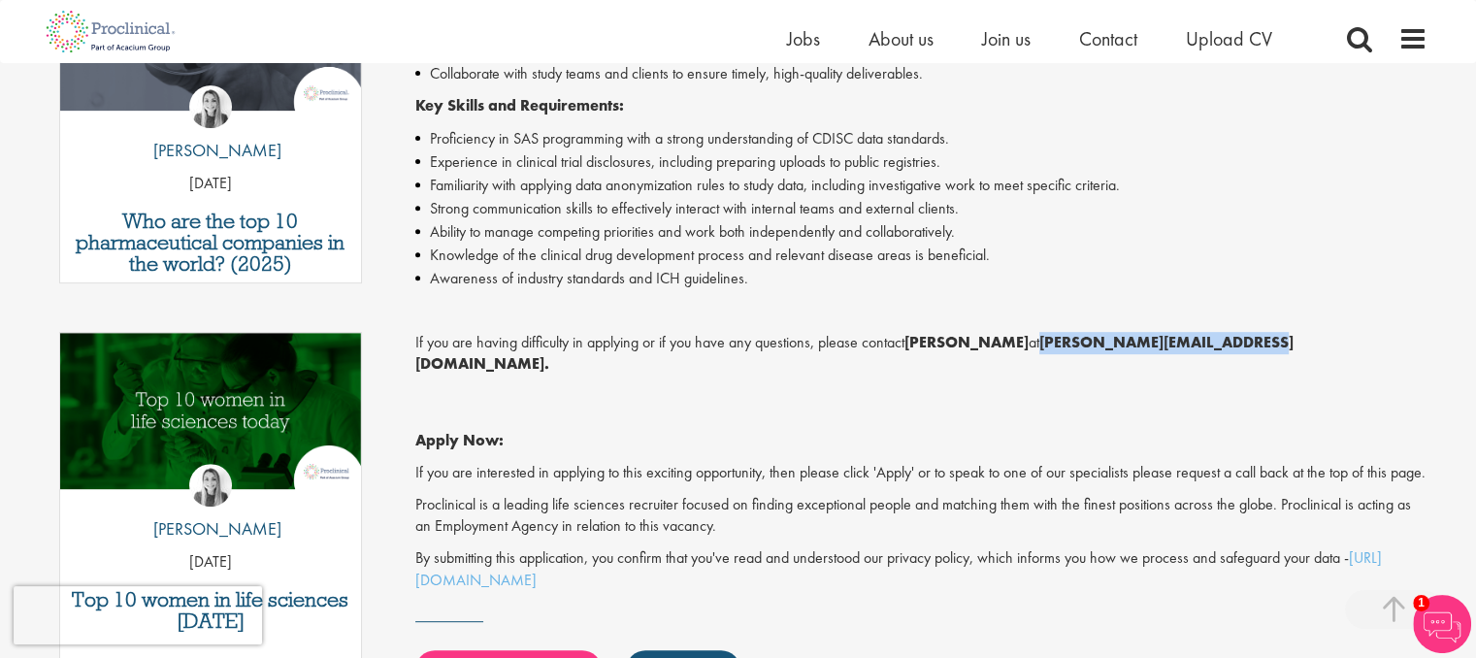
copy strong "h.hennigan@proclinical.com."
click at [932, 342] on strong "[PERSON_NAME]" at bounding box center [967, 342] width 124 height 20
copy strong "Heidi"
click at [1053, 268] on li "Awareness of industry standards and ICH guidelines." at bounding box center [921, 278] width 1012 height 23
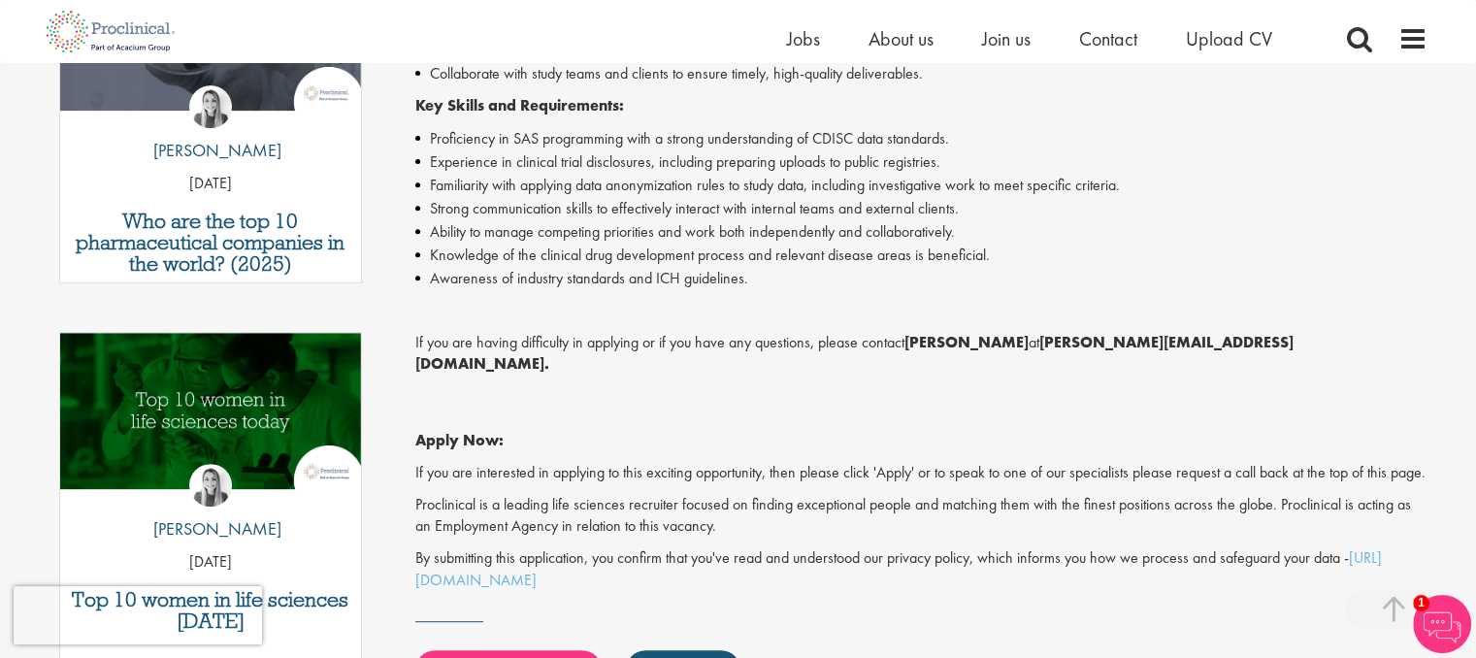
click at [1108, 308] on p "Job description" at bounding box center [921, 311] width 1012 height 22
drag, startPoint x: 1246, startPoint y: 347, endPoint x: 1161, endPoint y: 343, distance: 85.5
drag, startPoint x: 1161, startPoint y: 343, endPoint x: 1083, endPoint y: 397, distance: 94.8
click at [1083, 397] on p "Apply Now:" at bounding box center [921, 418] width 1012 height 67
drag, startPoint x: 1246, startPoint y: 347, endPoint x: 1044, endPoint y: 343, distance: 201.9
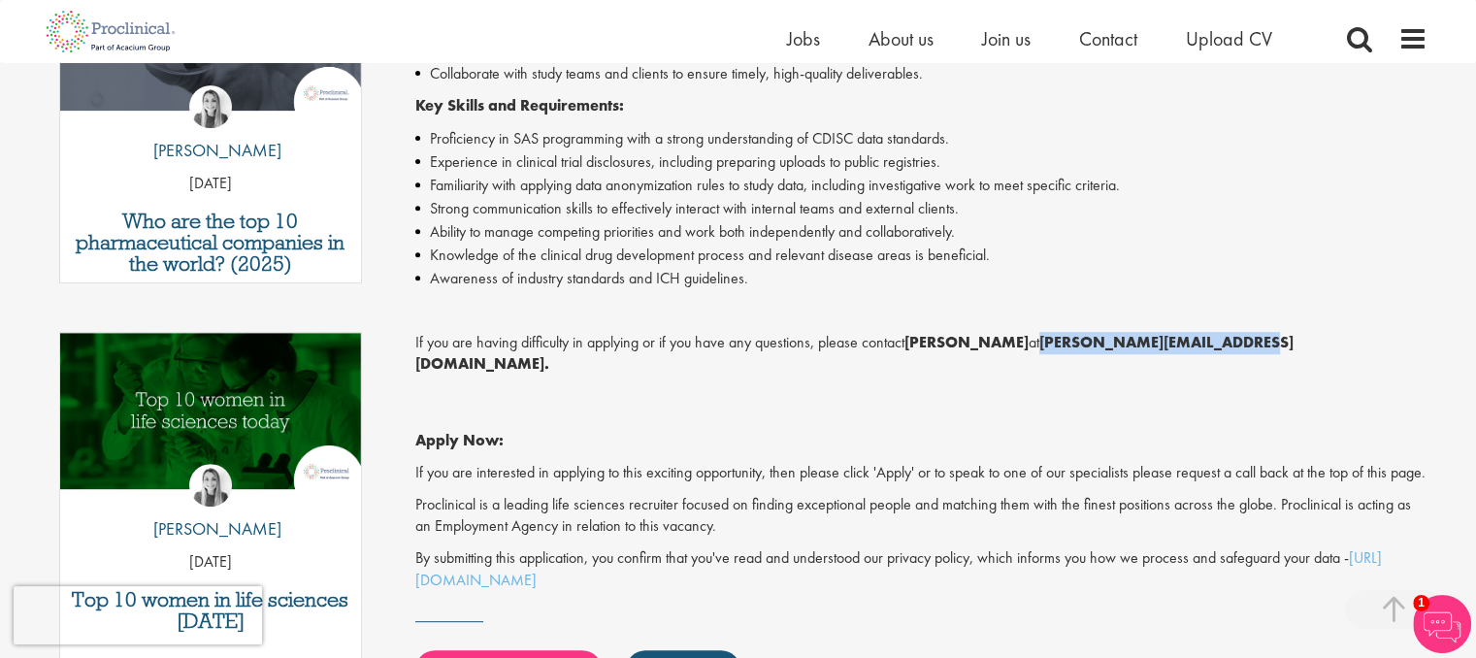
click at [1044, 343] on strong "h.hennigan@proclinical.com." at bounding box center [854, 353] width 878 height 43
copy strong "h.hennigan@proclinical.com"
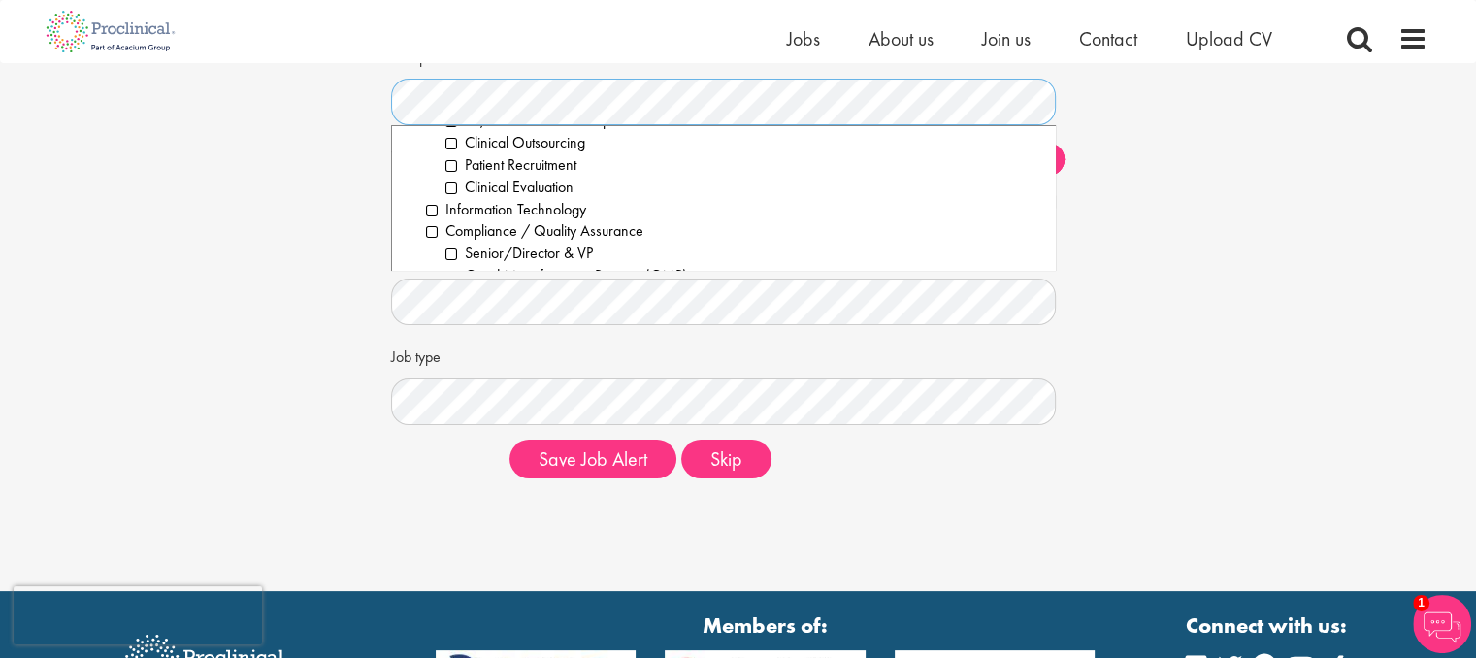
scroll to position [631, 0]
click at [431, 199] on li "Information Technology" at bounding box center [733, 204] width 615 height 22
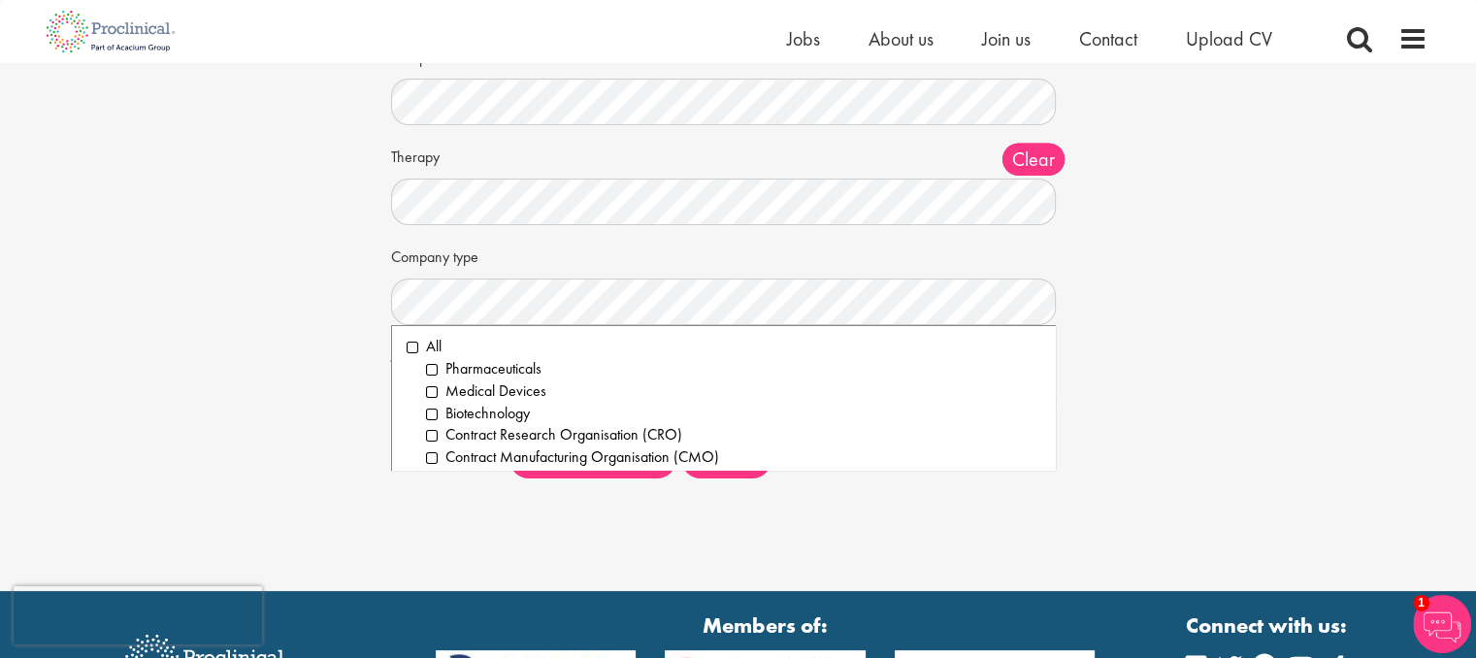
click at [496, 176] on div "Therapy Clear All Analgesics & Anaesthetics Animal Health Cardiovascular Dermat…" at bounding box center [738, 182] width 695 height 85
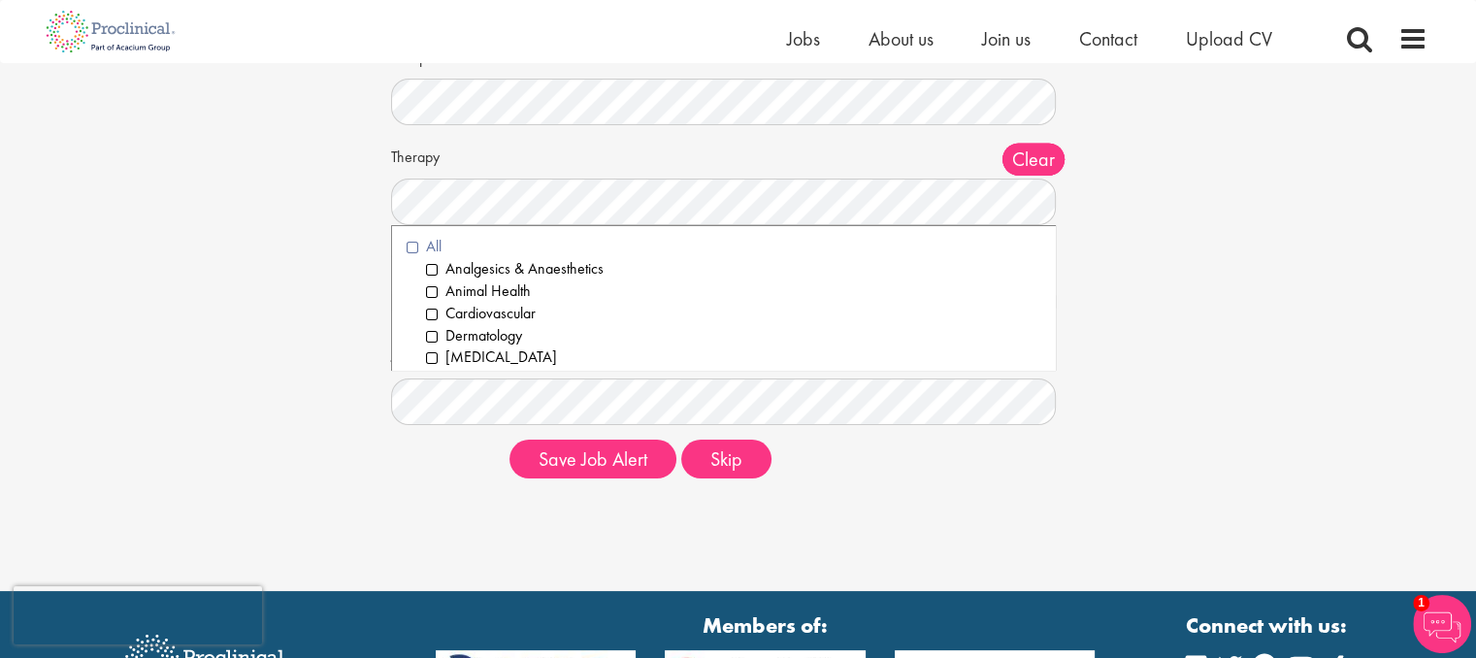
click at [414, 248] on li "All" at bounding box center [724, 247] width 635 height 22
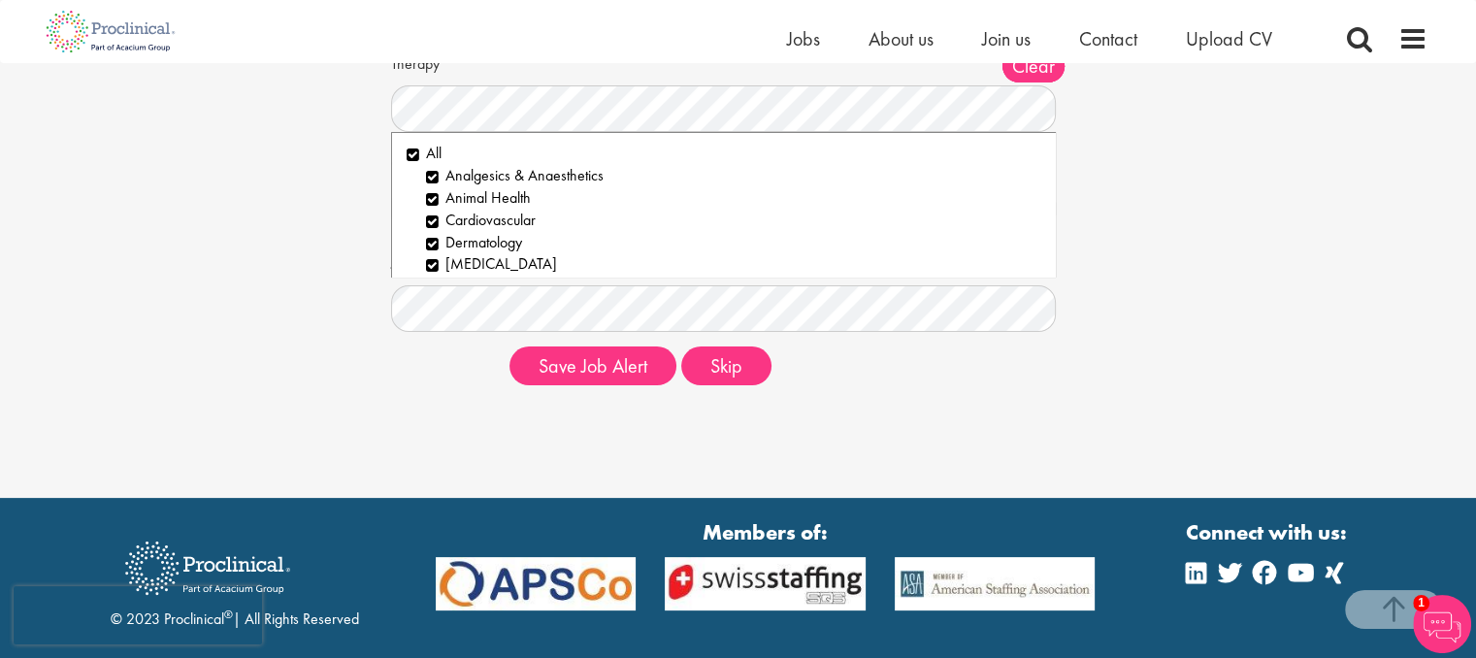
scroll to position [333, 0]
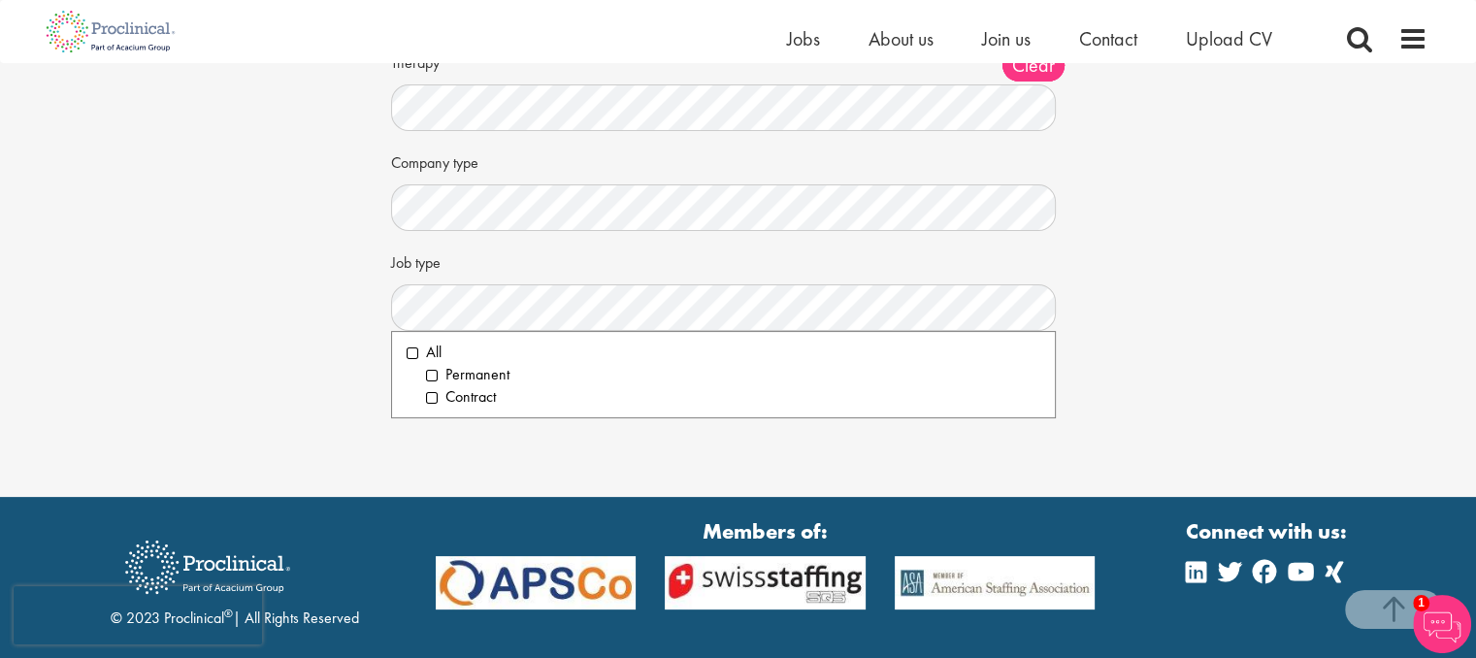
click at [546, 176] on div "Company type Clear All Pharmaceuticals Medical Devices Biotechnology Contract R…" at bounding box center [738, 188] width 695 height 85
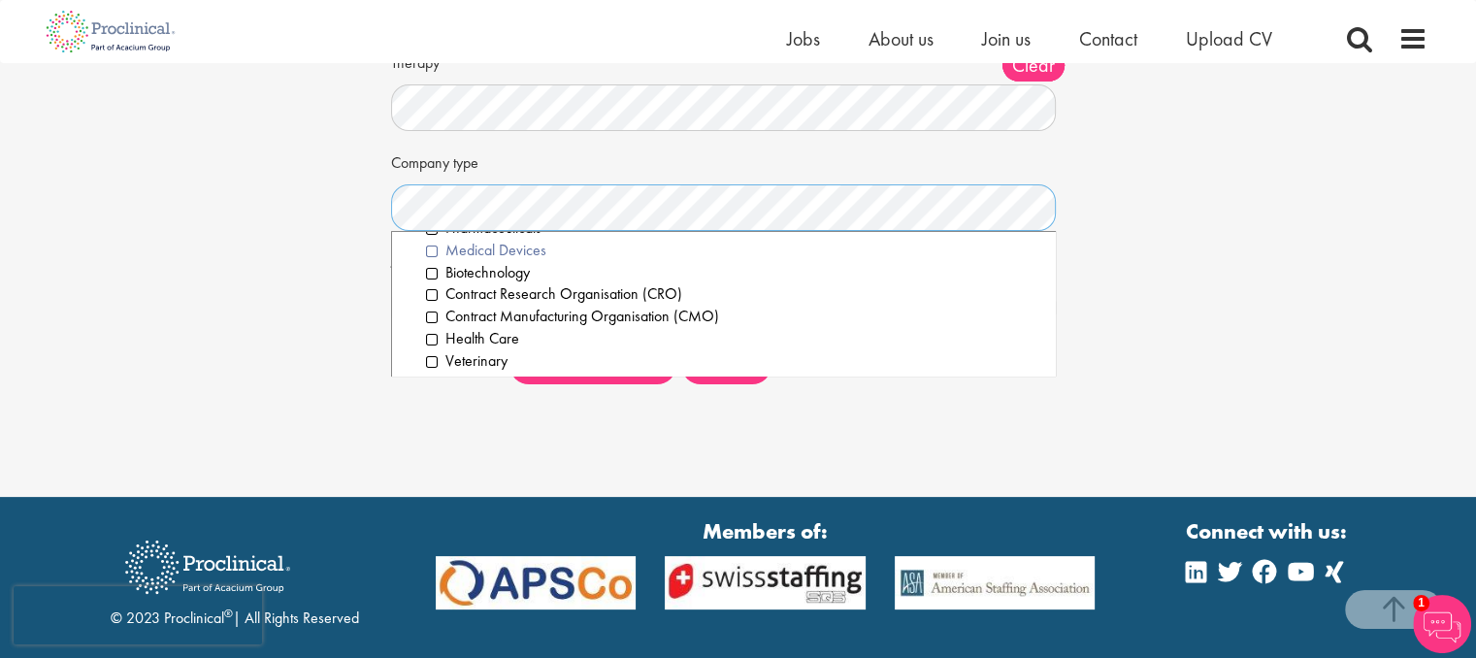
scroll to position [47, 0]
click at [563, 296] on li "Contract Research Organisation (CRO)" at bounding box center [733, 294] width 615 height 22
click at [601, 292] on li "Contract Research Organisation (CRO)" at bounding box center [733, 294] width 615 height 22
click at [575, 297] on li "Contract Research Organisation (CRO)" at bounding box center [733, 294] width 615 height 22
click at [823, 162] on div "Company type Clear All Pharmaceuticals Medical Devices Biotechnology Contract R…" at bounding box center [738, 188] width 695 height 85
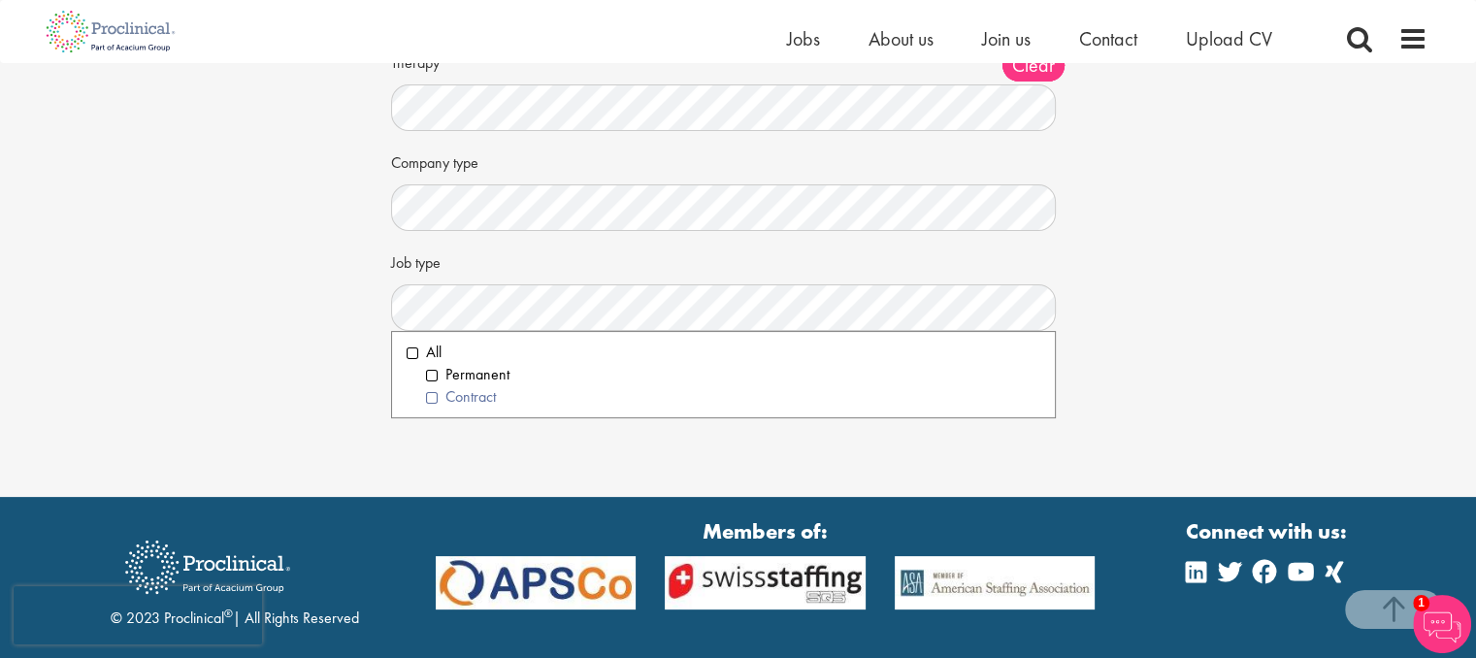
click at [491, 397] on li "Contract" at bounding box center [733, 397] width 615 height 22
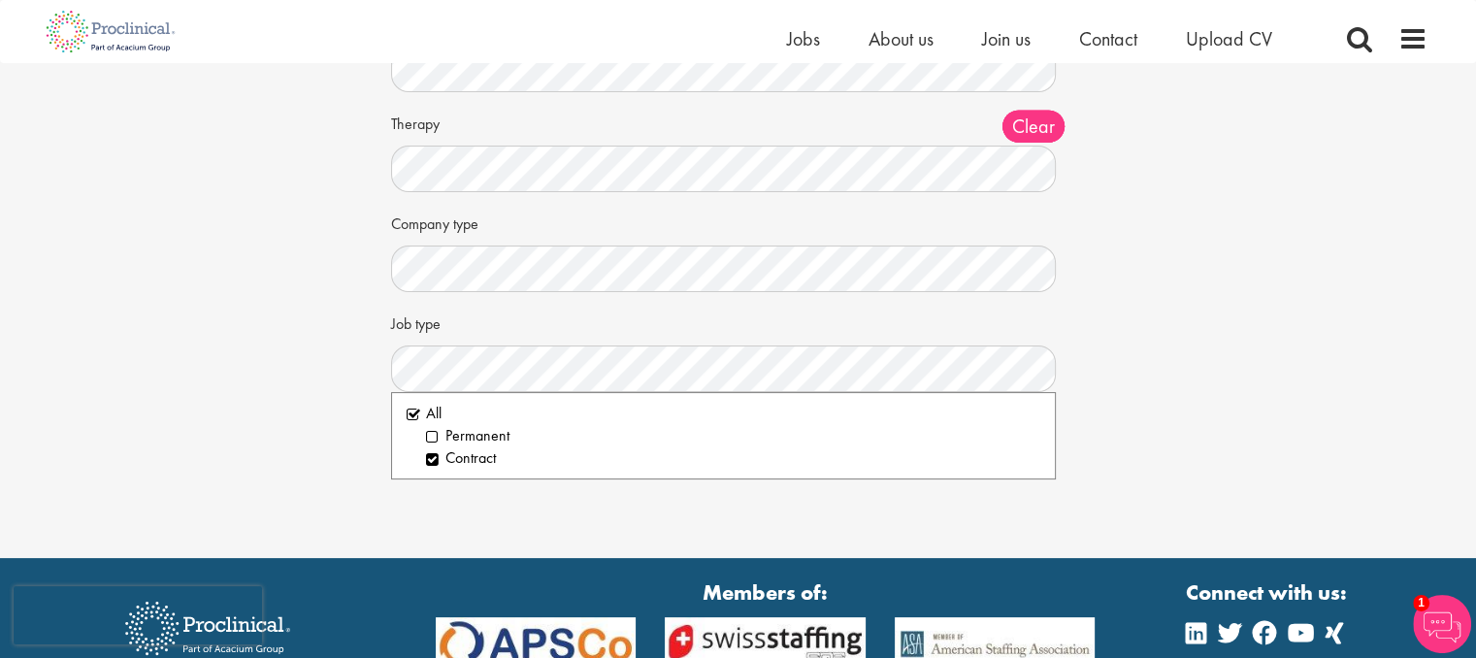
scroll to position [267, 0]
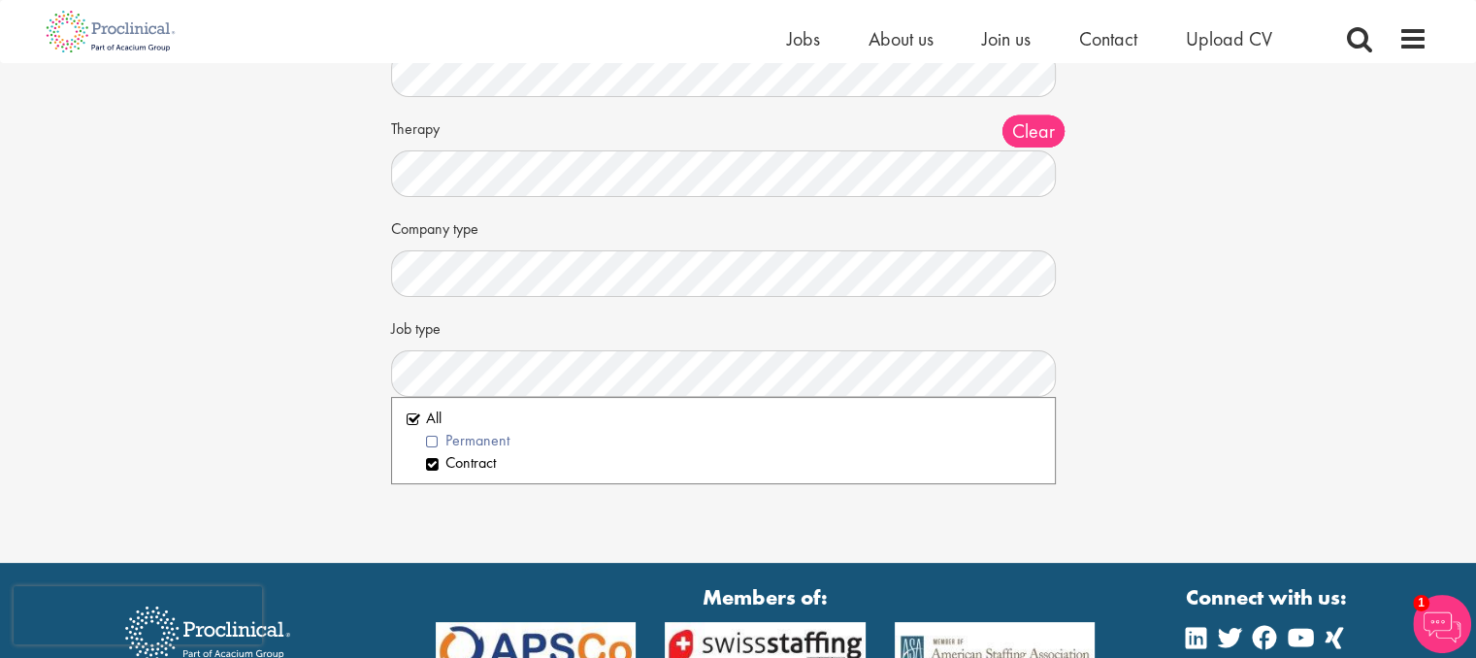
click at [438, 444] on li "Permanent" at bounding box center [733, 441] width 615 height 22
click at [583, 304] on div "Discipline Clear All Computer Science Data Science Recruitment Consultant Biome…" at bounding box center [739, 205] width 666 height 384
click at [550, 322] on div "Job type Clear All Permanent Contract" at bounding box center [738, 354] width 695 height 85
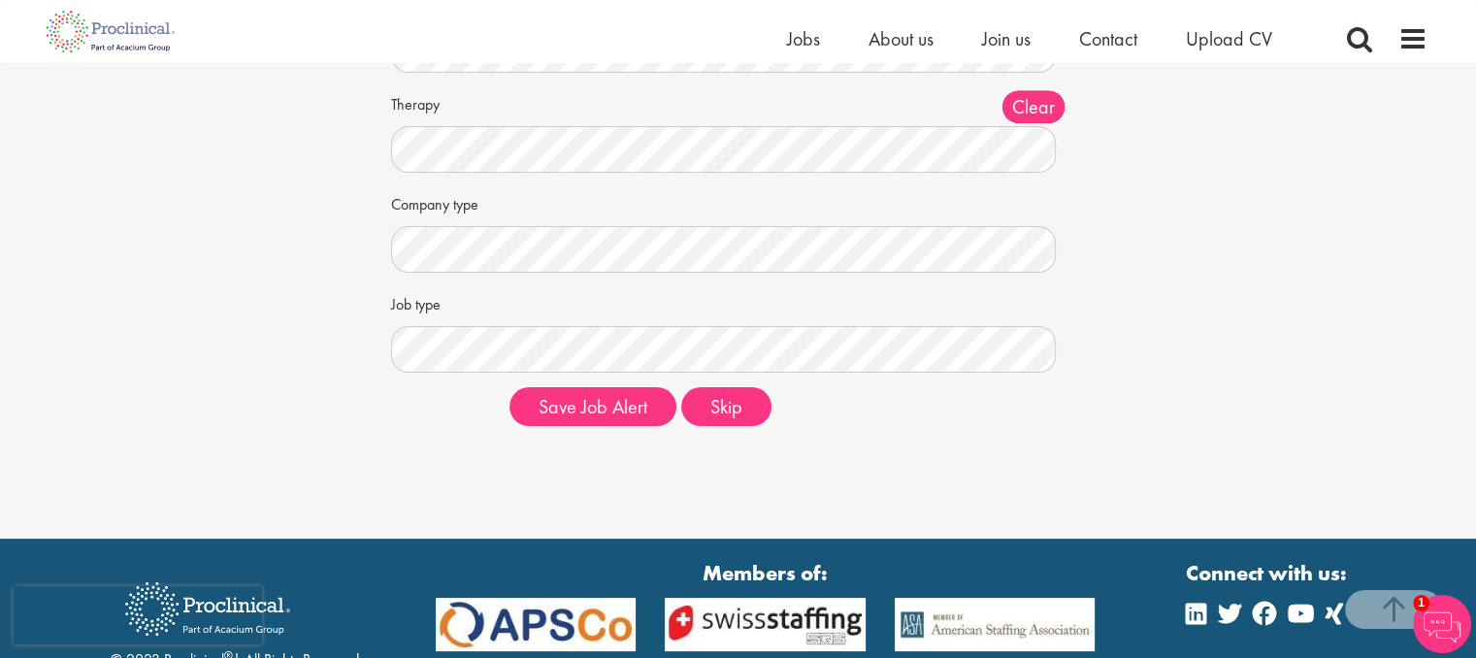
scroll to position [334, 0]
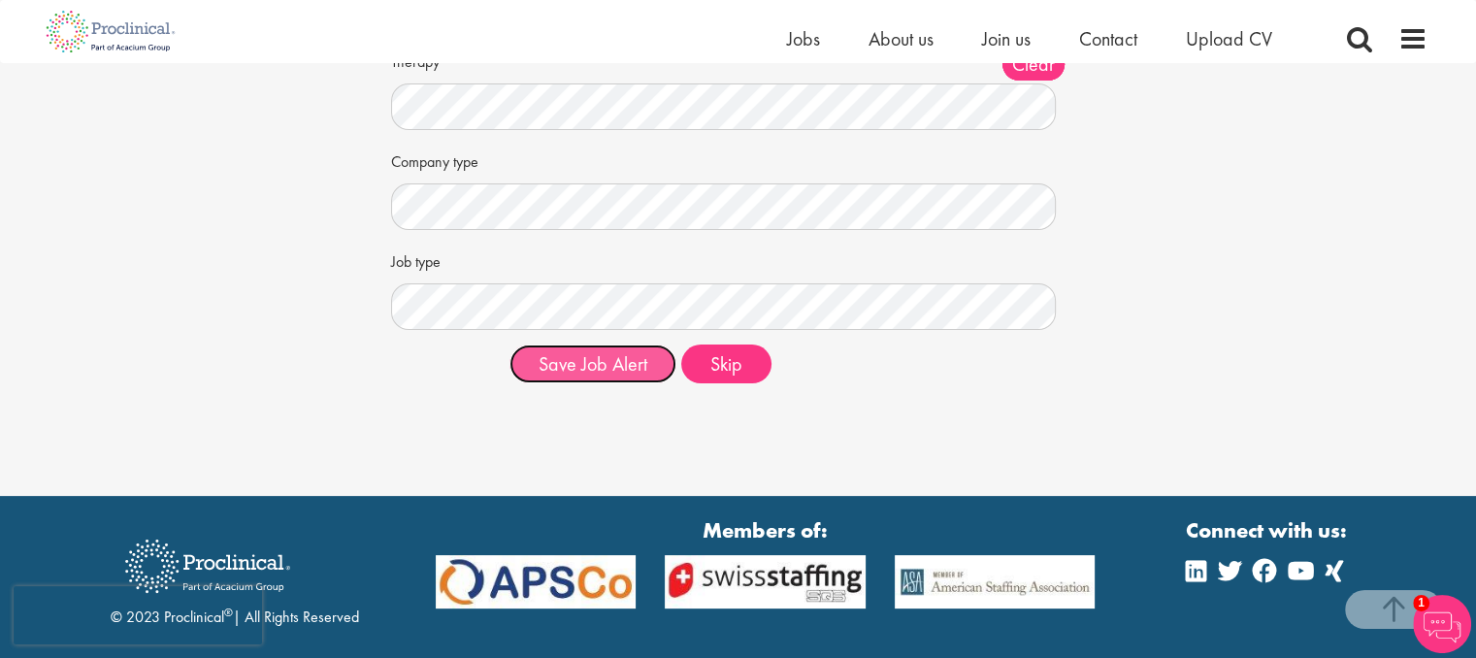
click at [564, 360] on button "Save Job Alert" at bounding box center [593, 364] width 167 height 39
